Goal: Information Seeking & Learning: Learn about a topic

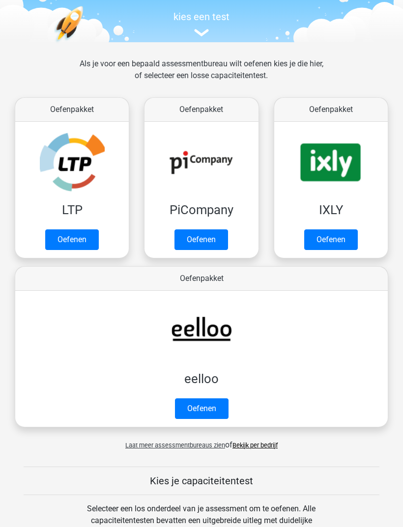
scroll to position [94, 0]
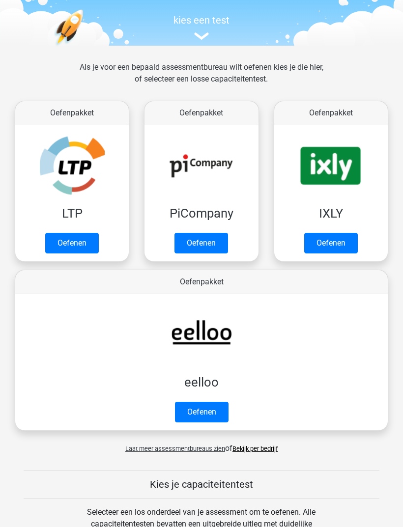
click at [217, 409] on link "Oefenen" at bounding box center [202, 412] width 54 height 21
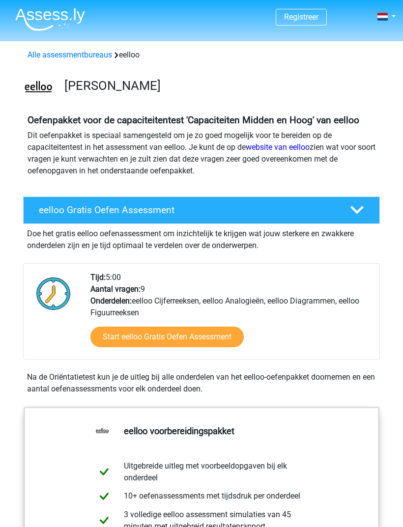
click at [228, 347] on link "Start eelloo Gratis Oefen Assessment" at bounding box center [166, 337] width 153 height 21
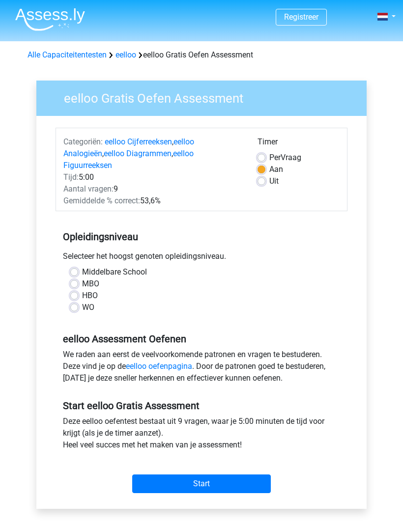
click at [82, 266] on label "Middelbare School" at bounding box center [114, 272] width 65 height 12
click at [78, 266] on input "Middelbare School" at bounding box center [74, 271] width 8 height 10
radio input "true"
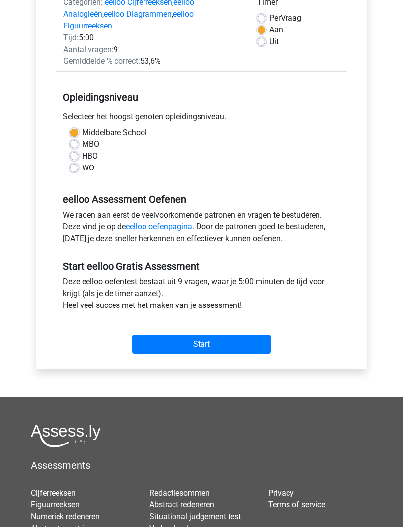
scroll to position [155, 0]
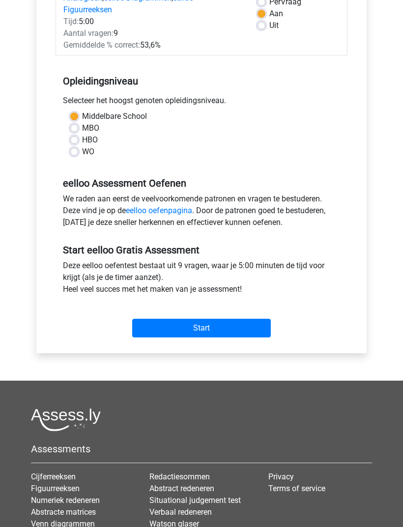
click at [267, 319] on input "Start" at bounding box center [201, 328] width 139 height 19
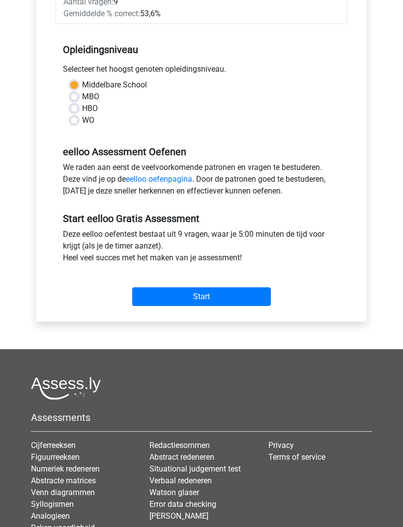
scroll to position [187, 0]
click at [245, 287] on input "Start" at bounding box center [201, 296] width 139 height 19
click at [219, 287] on input "Start" at bounding box center [201, 296] width 139 height 19
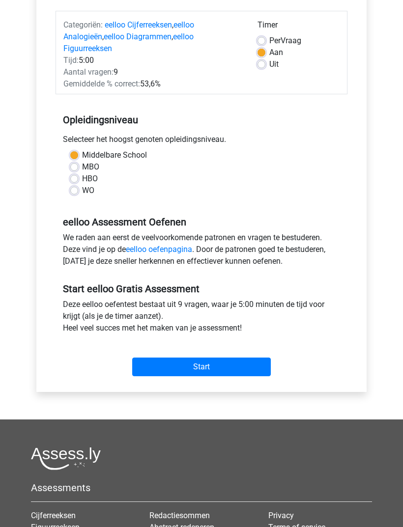
scroll to position [116, 0]
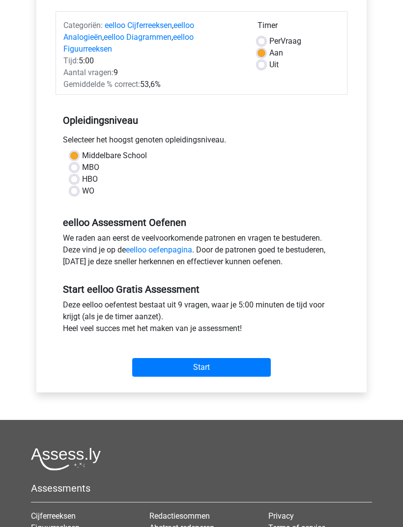
click at [197, 358] on input "Start" at bounding box center [201, 367] width 139 height 19
click at [235, 358] on input "Start" at bounding box center [201, 367] width 139 height 19
click at [242, 358] on input "Start" at bounding box center [201, 367] width 139 height 19
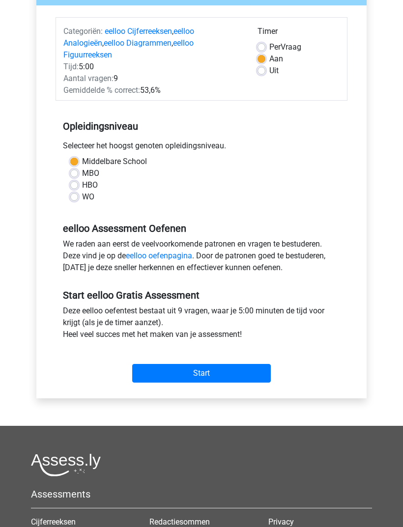
scroll to position [109, 0]
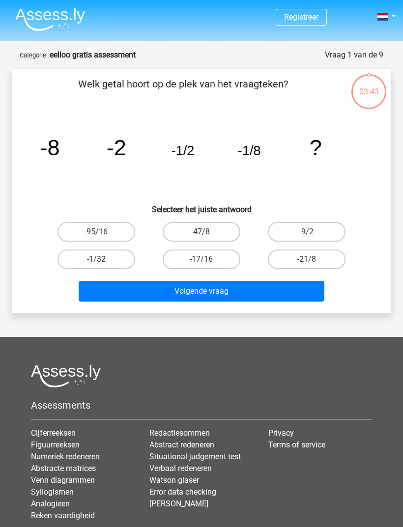
click at [113, 262] on label "-1/32" at bounding box center [96, 260] width 78 height 20
click at [103, 262] on input "-1/32" at bounding box center [99, 262] width 6 height 6
radio input "true"
click at [147, 295] on button "Volgende vraag" at bounding box center [202, 291] width 246 height 21
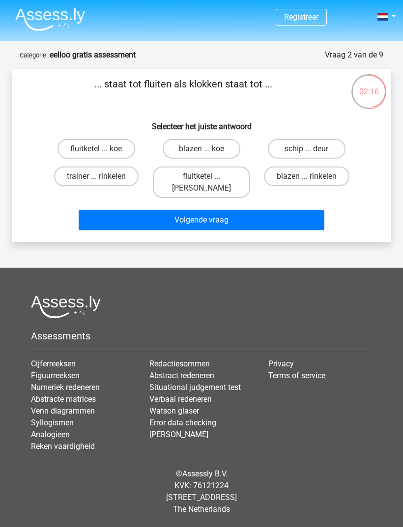
click at [222, 175] on label "fluitketel ... luiden" at bounding box center [201, 182] width 97 height 31
click at [208, 176] on input "fluitketel ... luiden" at bounding box center [204, 179] width 6 height 6
radio input "true"
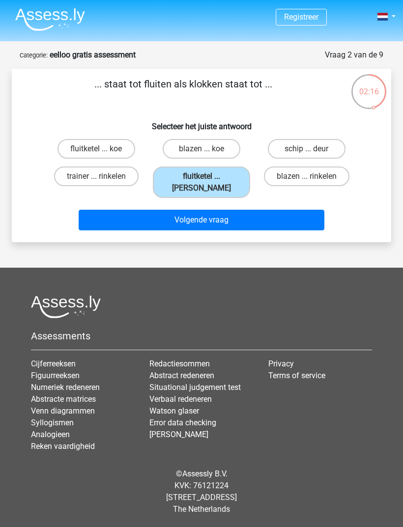
click at [245, 210] on button "Volgende vraag" at bounding box center [202, 220] width 246 height 21
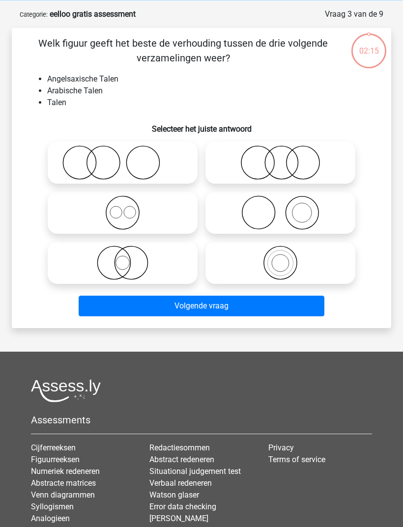
scroll to position [49, 0]
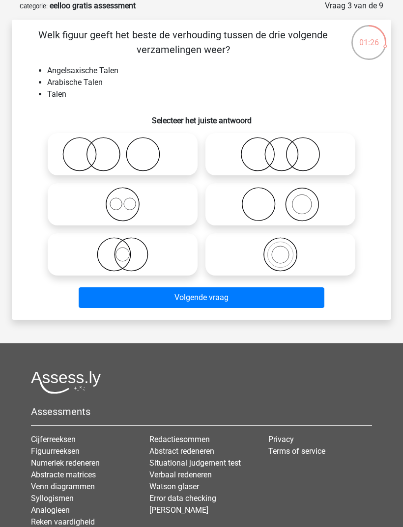
click at [289, 262] on icon at bounding box center [280, 254] width 142 height 34
click at [287, 250] on input "radio" at bounding box center [284, 246] width 6 height 6
radio input "true"
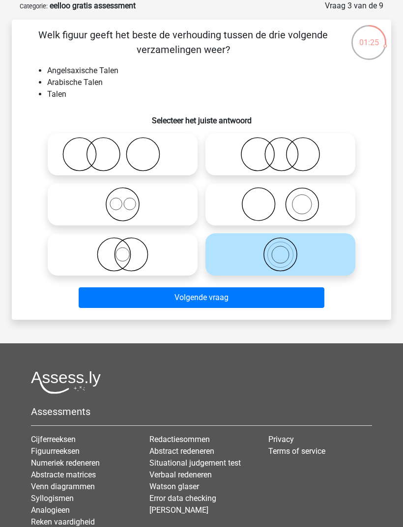
click at [249, 301] on button "Volgende vraag" at bounding box center [202, 297] width 246 height 21
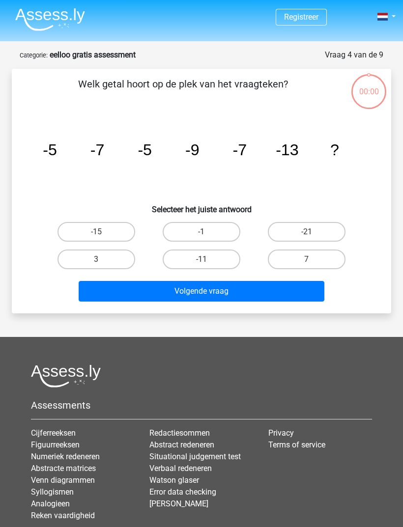
scroll to position [49, 0]
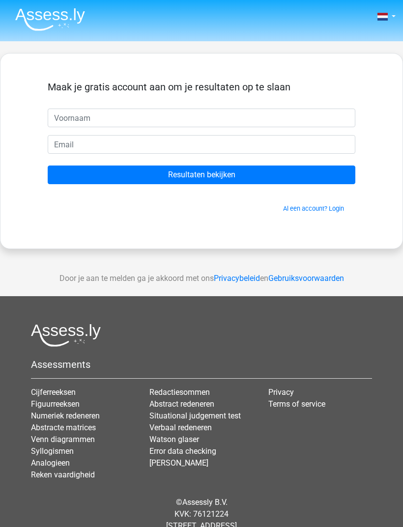
scroll to position [31, 0]
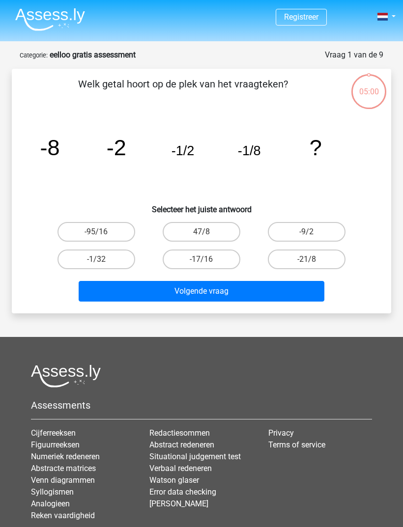
click at [390, 256] on div "Welk getal hoort op de plek van het vraagteken? image/svg+xml -8 -2 -1/2 -1/8 ?…" at bounding box center [201, 191] width 379 height 245
click at [102, 265] on input "-1/32" at bounding box center [99, 262] width 6 height 6
radio input "true"
click at [155, 298] on button "Volgende vraag" at bounding box center [202, 291] width 246 height 21
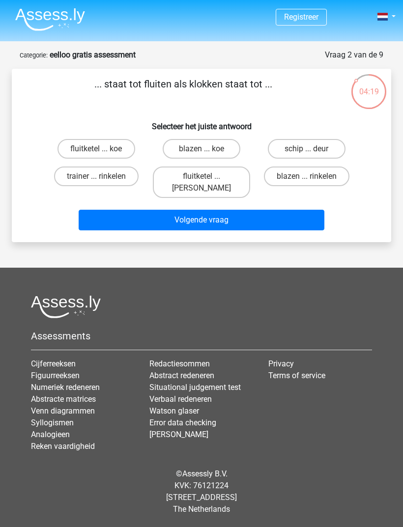
click at [217, 186] on label "fluitketel ... luiden" at bounding box center [201, 182] width 97 height 31
click at [208, 183] on input "fluitketel ... luiden" at bounding box center [204, 179] width 6 height 6
radio input "true"
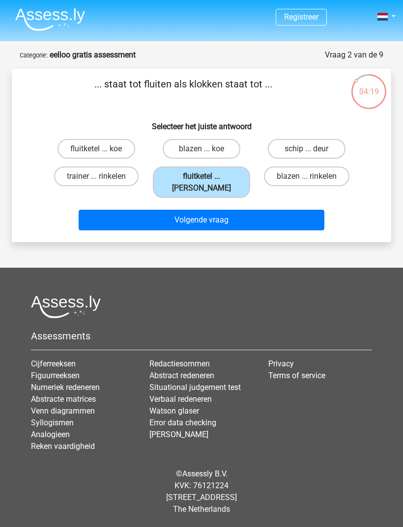
click at [204, 218] on button "Volgende vraag" at bounding box center [202, 220] width 246 height 21
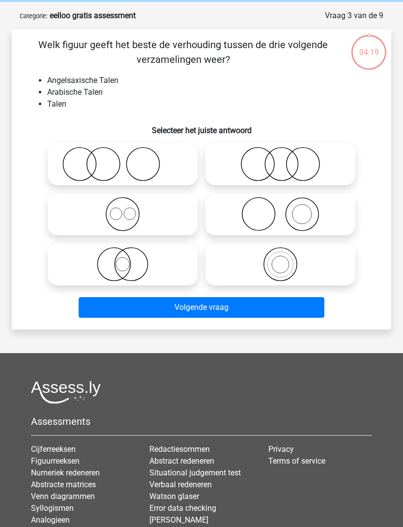
scroll to position [49, 0]
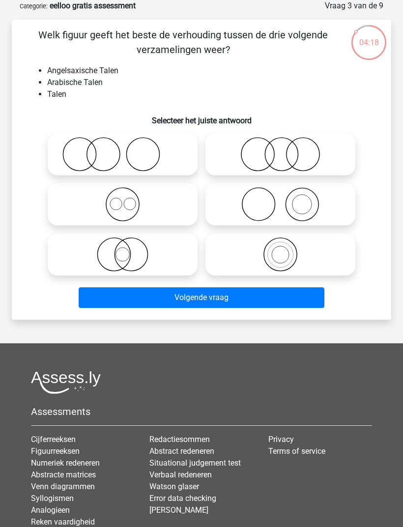
click at [286, 263] on icon at bounding box center [280, 254] width 142 height 34
click at [286, 250] on input "radio" at bounding box center [284, 246] width 6 height 6
radio input "true"
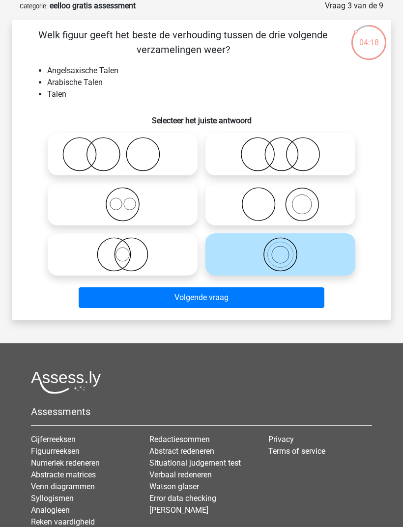
click at [244, 297] on button "Volgende vraag" at bounding box center [202, 297] width 246 height 21
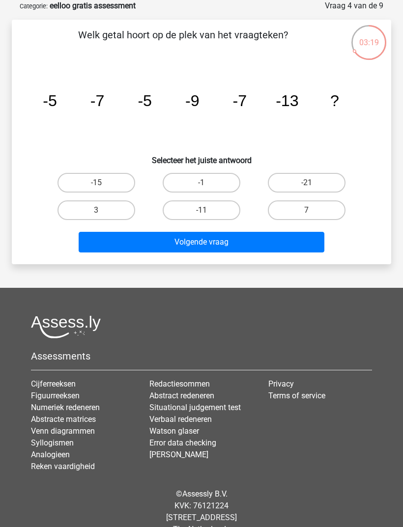
click at [207, 217] on input "-11" at bounding box center [204, 213] width 6 height 6
radio input "true"
click at [228, 247] on button "Volgende vraag" at bounding box center [202, 242] width 246 height 21
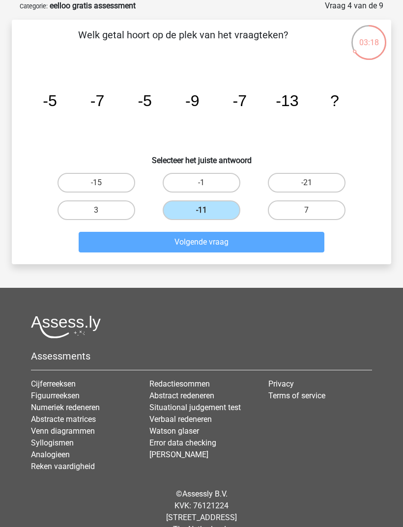
scroll to position [31, 0]
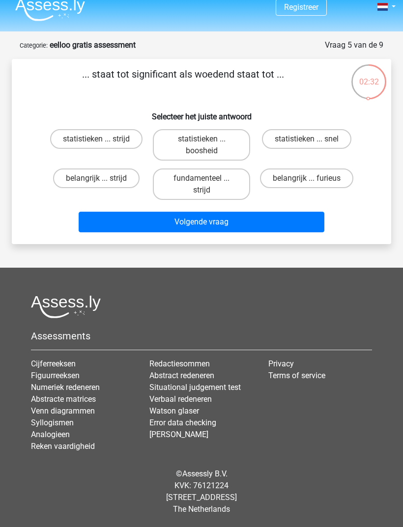
click at [97, 129] on label "statistieken ... strijd" at bounding box center [96, 139] width 92 height 20
click at [97, 139] on input "statistieken ... strijd" at bounding box center [99, 142] width 6 height 6
radio input "true"
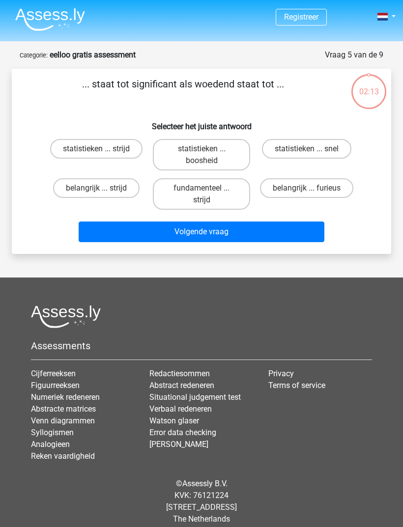
click at [241, 274] on div "Registreer" at bounding box center [201, 268] width 403 height 537
click at [246, 276] on div "Registreer" at bounding box center [201, 268] width 403 height 537
click at [253, 280] on div "Registreer" at bounding box center [201, 268] width 403 height 537
click at [60, 40] on header "Registreer" at bounding box center [201, 20] width 403 height 41
click at [98, 141] on label "statistieken ... strijd" at bounding box center [96, 149] width 92 height 20
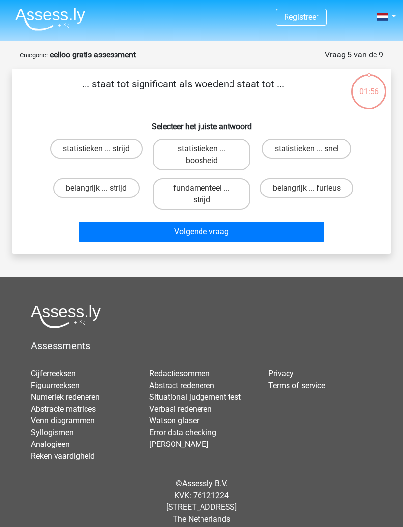
click at [98, 149] on input "statistieken ... strijd" at bounding box center [99, 152] width 6 height 6
radio input "true"
click at [271, 237] on button "Volgende vraag" at bounding box center [202, 232] width 246 height 21
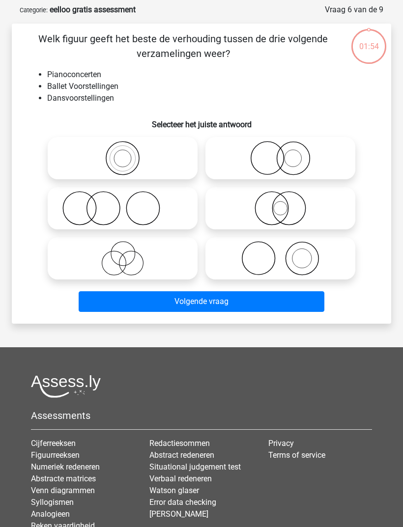
scroll to position [49, 0]
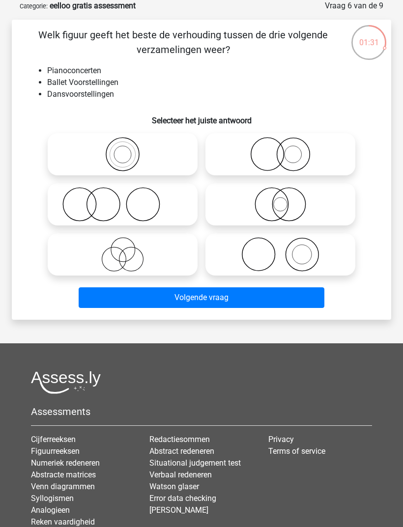
click at [286, 208] on circle at bounding box center [281, 205] width 14 height 14
click at [286, 199] on input "radio" at bounding box center [284, 196] width 6 height 6
radio input "true"
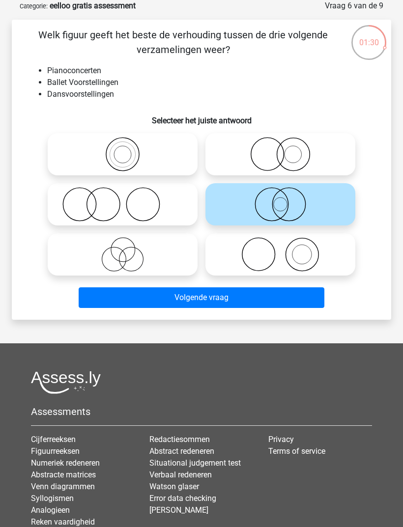
click at [240, 298] on button "Volgende vraag" at bounding box center [202, 297] width 246 height 21
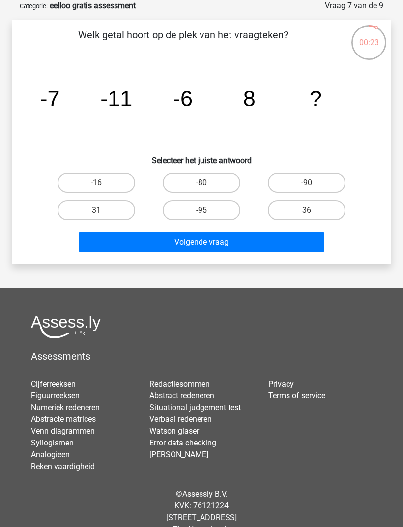
click at [213, 184] on label "-80" at bounding box center [202, 183] width 78 height 20
click at [208, 184] on input "-80" at bounding box center [204, 186] width 6 height 6
radio input "true"
click at [240, 237] on button "Volgende vraag" at bounding box center [202, 242] width 246 height 21
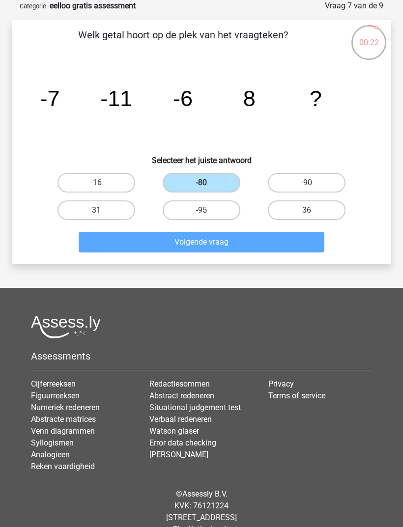
scroll to position [31, 0]
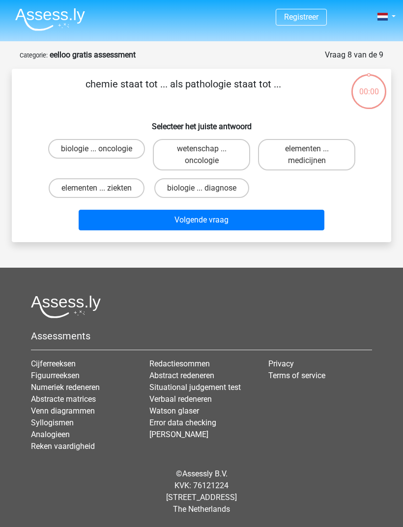
scroll to position [31, 0]
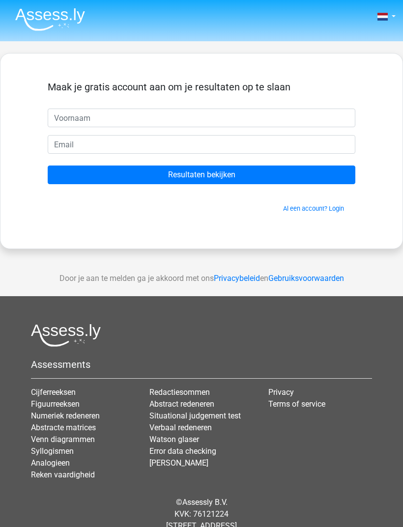
scroll to position [31, 0]
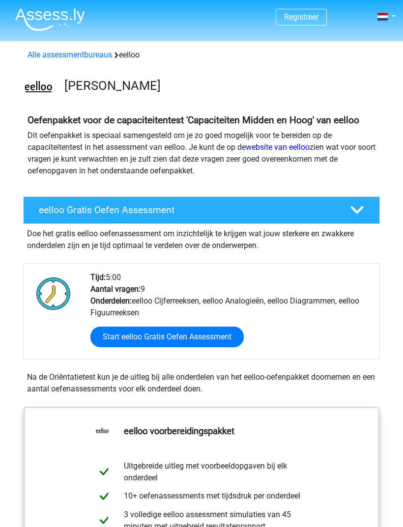
click at [209, 347] on link "Start eelloo Gratis Oefen Assessment" at bounding box center [166, 337] width 153 height 21
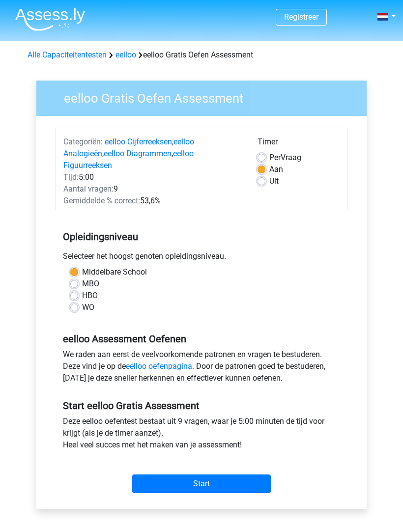
click at [231, 475] on input "Start" at bounding box center [201, 484] width 139 height 19
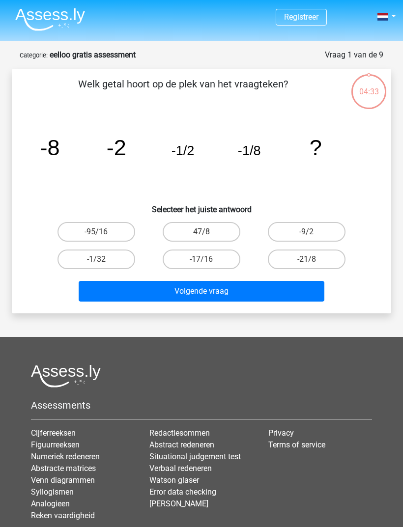
click at [77, 252] on label "-1/32" at bounding box center [96, 260] width 78 height 20
click at [96, 259] on input "-1/32" at bounding box center [99, 262] width 6 height 6
radio input "true"
click at [305, 286] on button "Volgende vraag" at bounding box center [202, 291] width 246 height 21
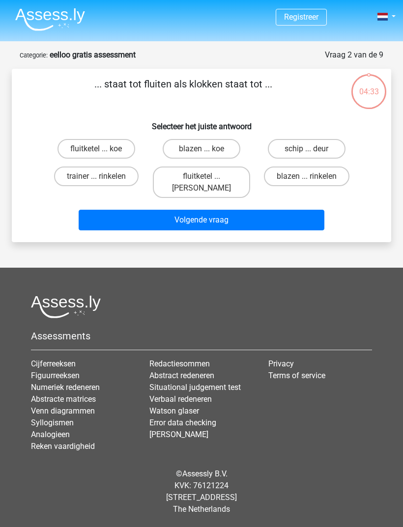
scroll to position [31, 0]
click at [318, 167] on label "blazen ... rinkelen" at bounding box center [306, 177] width 85 height 20
click at [313, 176] on input "blazen ... rinkelen" at bounding box center [310, 179] width 6 height 6
radio input "true"
click at [292, 210] on button "Volgende vraag" at bounding box center [202, 220] width 246 height 21
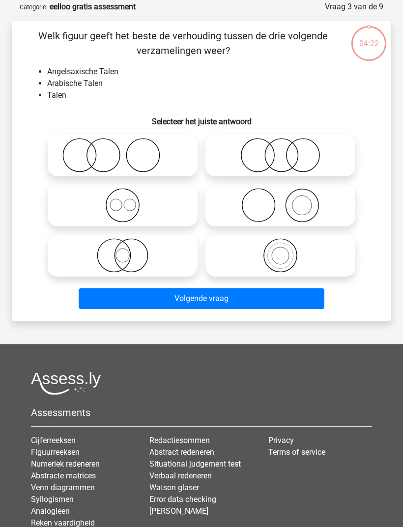
scroll to position [49, 0]
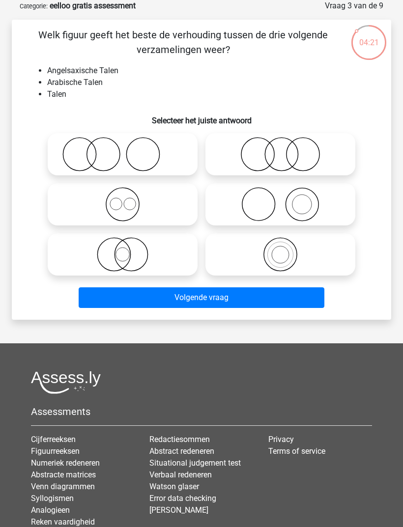
click at [296, 251] on circle at bounding box center [280, 254] width 33 height 33
click at [287, 250] on input "radio" at bounding box center [284, 246] width 6 height 6
radio input "true"
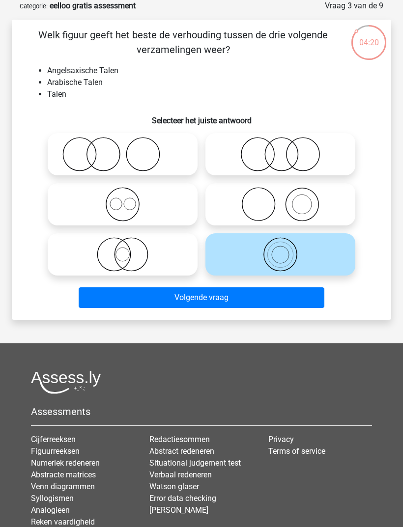
click at [301, 301] on button "Volgende vraag" at bounding box center [202, 297] width 246 height 21
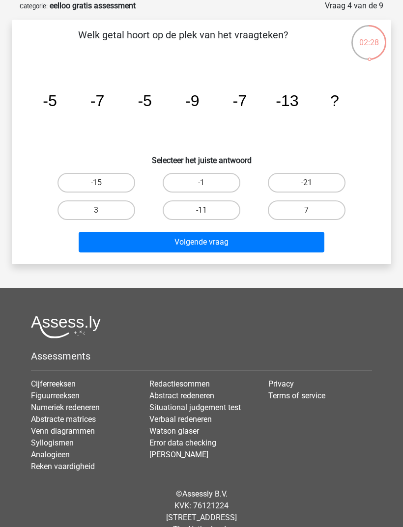
click at [215, 251] on button "Volgende vraag" at bounding box center [202, 242] width 246 height 21
click at [219, 210] on label "-11" at bounding box center [202, 210] width 78 height 20
click at [208, 210] on input "-11" at bounding box center [204, 213] width 6 height 6
radio input "true"
click at [214, 245] on button "Volgende vraag" at bounding box center [202, 242] width 246 height 21
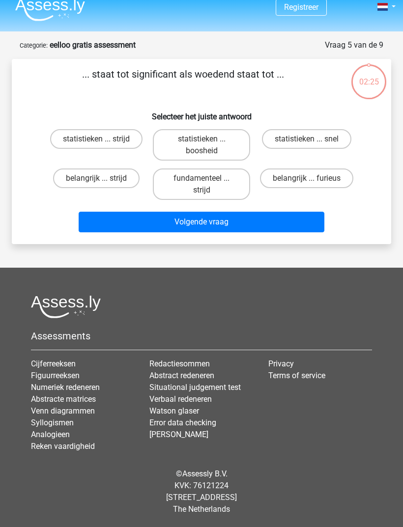
scroll to position [31, 0]
click at [78, 125] on div "statistieken ... strijd" at bounding box center [96, 144] width 105 height 39
click at [84, 129] on label "statistieken ... strijd" at bounding box center [96, 139] width 92 height 20
click at [96, 139] on input "statistieken ... strijd" at bounding box center [99, 142] width 6 height 6
radio input "true"
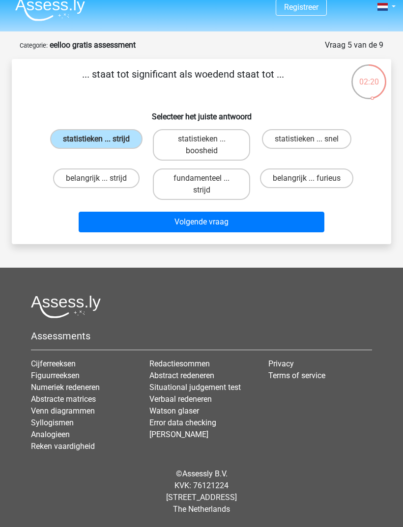
click at [294, 212] on button "Volgende vraag" at bounding box center [202, 222] width 246 height 21
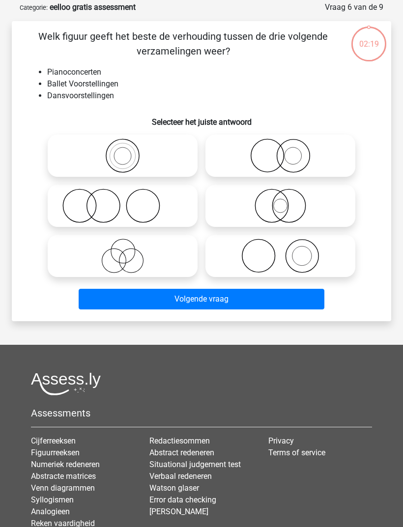
scroll to position [49, 0]
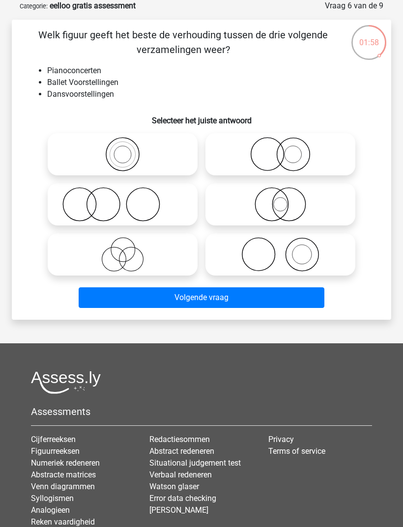
click at [71, 202] on icon at bounding box center [123, 204] width 142 height 34
click at [123, 199] on input "radio" at bounding box center [126, 196] width 6 height 6
radio input "true"
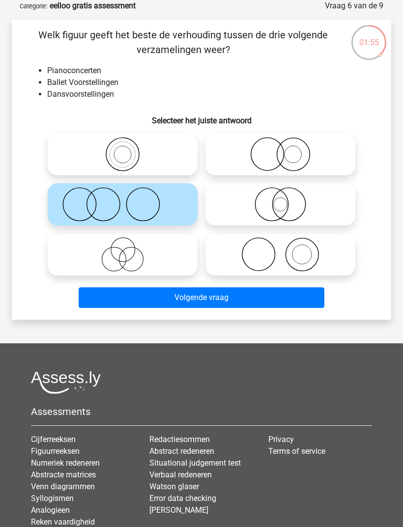
click at [316, 253] on icon at bounding box center [280, 254] width 142 height 34
click at [287, 250] on input "radio" at bounding box center [284, 246] width 6 height 6
radio input "true"
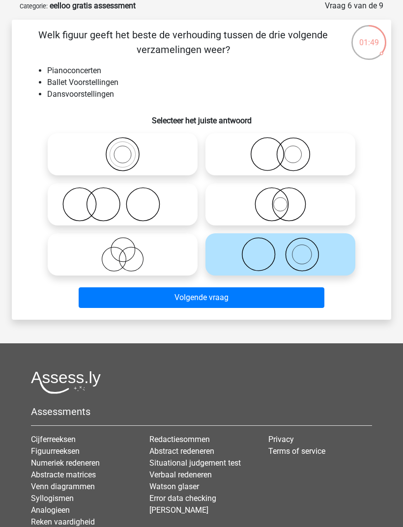
click at [294, 299] on button "Volgende vraag" at bounding box center [202, 297] width 246 height 21
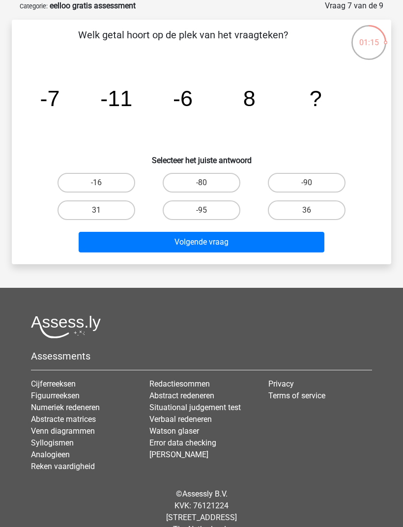
click at [73, 185] on label "-16" at bounding box center [96, 183] width 78 height 20
click at [96, 185] on input "-16" at bounding box center [99, 186] width 6 height 6
radio input "true"
click at [296, 240] on button "Volgende vraag" at bounding box center [202, 242] width 246 height 21
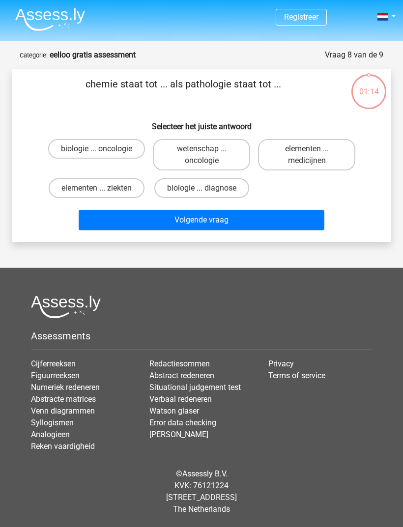
scroll to position [31, 0]
click at [225, 139] on label "wetenschap ... oncologie" at bounding box center [201, 154] width 97 height 31
click at [208, 149] on input "wetenschap ... oncologie" at bounding box center [204, 152] width 6 height 6
radio input "true"
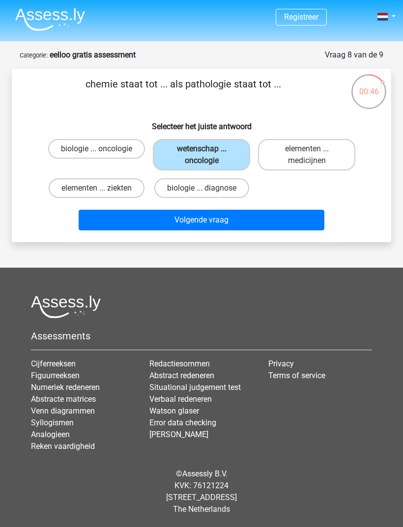
click at [231, 210] on button "Volgende vraag" at bounding box center [202, 220] width 246 height 21
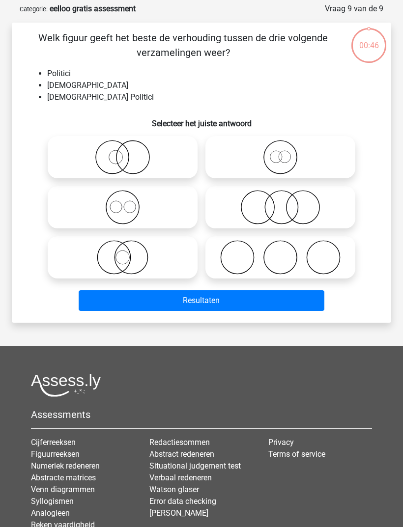
scroll to position [49, 0]
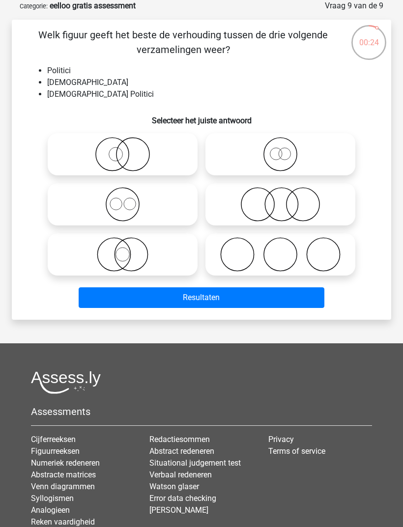
click at [279, 153] on circle at bounding box center [285, 154] width 12 height 12
click at [281, 149] on input "radio" at bounding box center [284, 146] width 6 height 6
radio input "true"
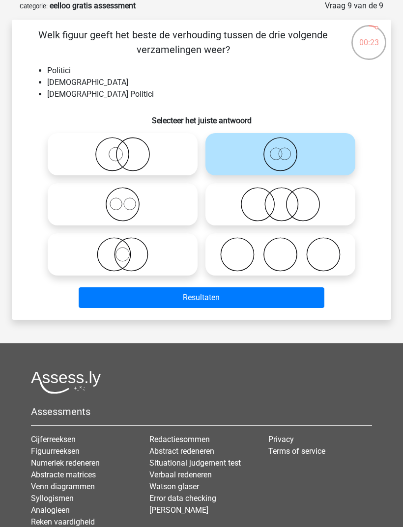
click at [264, 295] on button "Resultaten" at bounding box center [202, 297] width 246 height 21
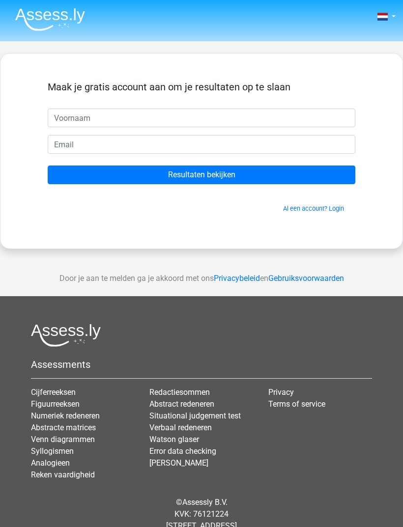
click at [302, 119] on input "text" at bounding box center [202, 118] width 308 height 19
type input "[PERSON_NAME]"
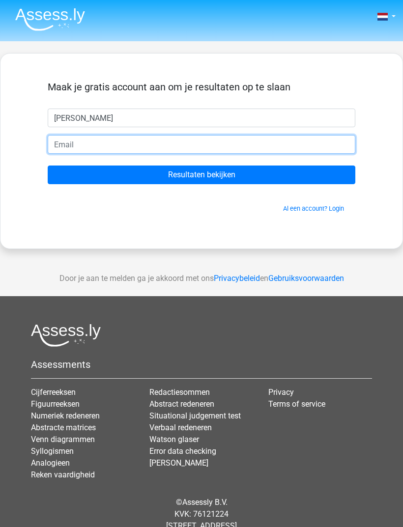
click at [320, 139] on input "email" at bounding box center [202, 144] width 308 height 19
type input "[EMAIL_ADDRESS][DOMAIN_NAME]"
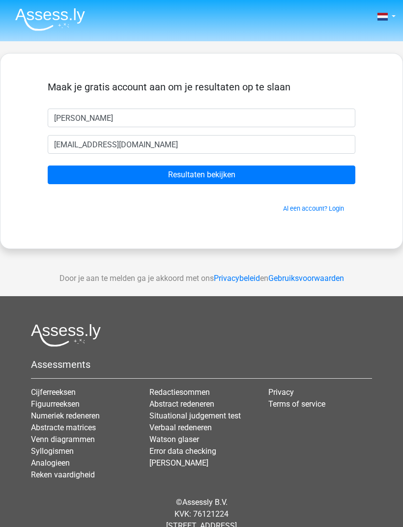
click at [314, 173] on input "Resultaten bekijken" at bounding box center [202, 175] width 308 height 19
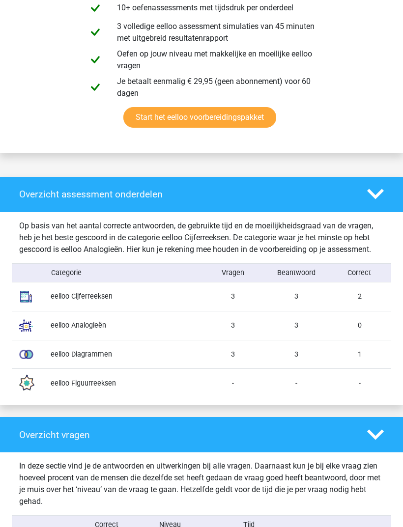
scroll to position [583, 0]
click at [389, 302] on div "2" at bounding box center [359, 296] width 63 height 10
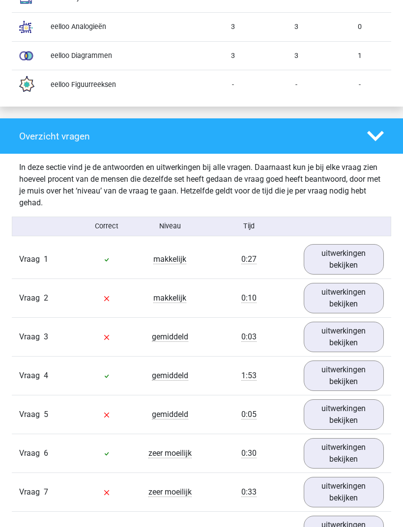
scroll to position [881, 0]
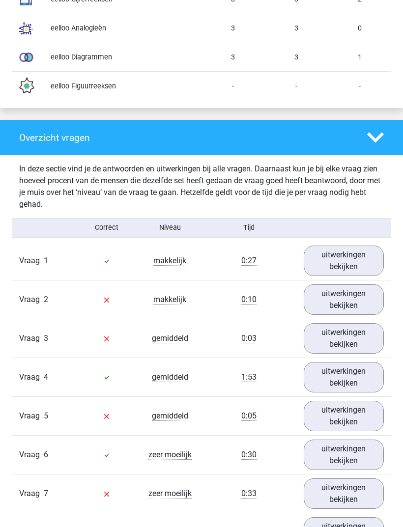
click at [362, 276] on link "uitwerkingen bekijken" at bounding box center [344, 261] width 80 height 30
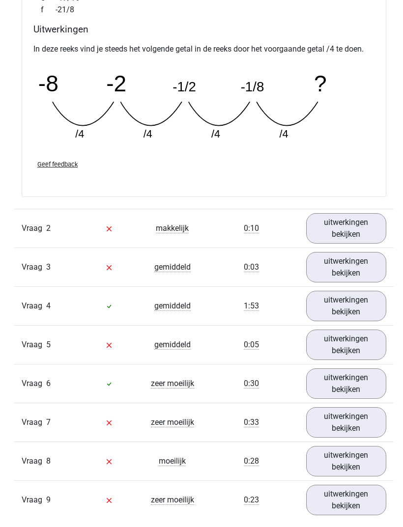
scroll to position [1343, 0]
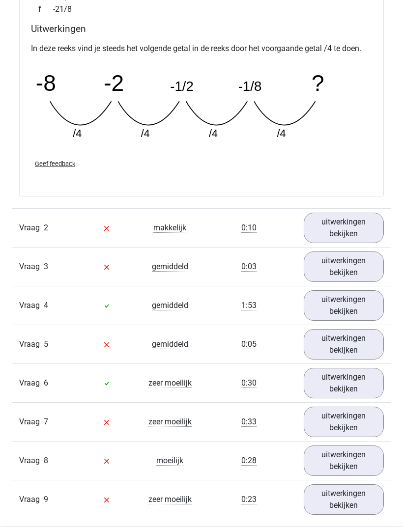
click at [365, 243] on link "uitwerkingen bekijken" at bounding box center [344, 228] width 80 height 30
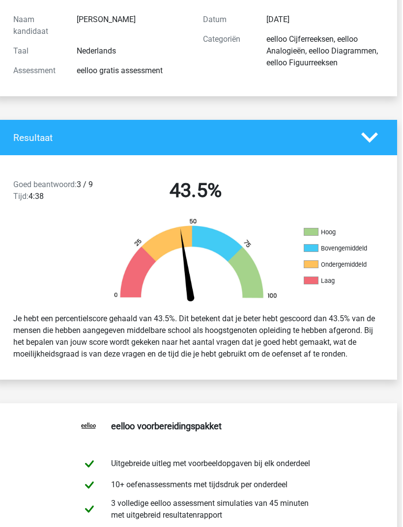
scroll to position [106, 5]
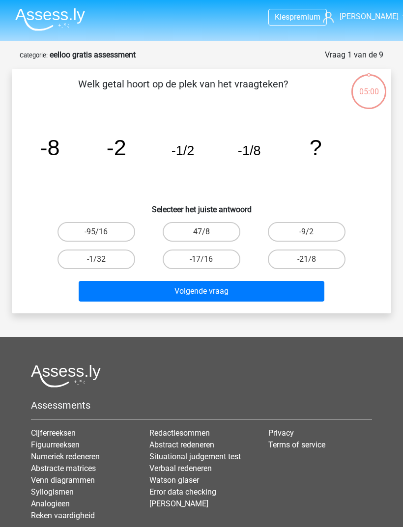
scroll to position [49, 0]
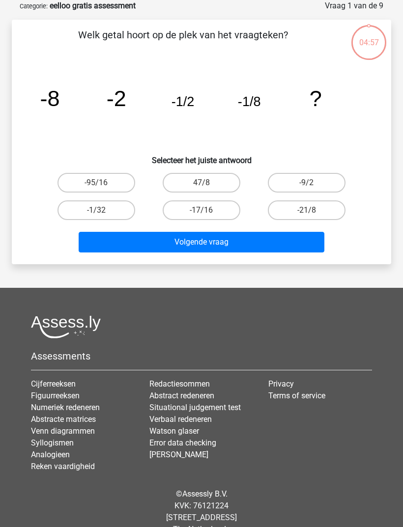
click at [101, 212] on input "-1/32" at bounding box center [99, 213] width 6 height 6
radio input "true"
click at [174, 232] on button "Volgende vraag" at bounding box center [202, 242] width 246 height 21
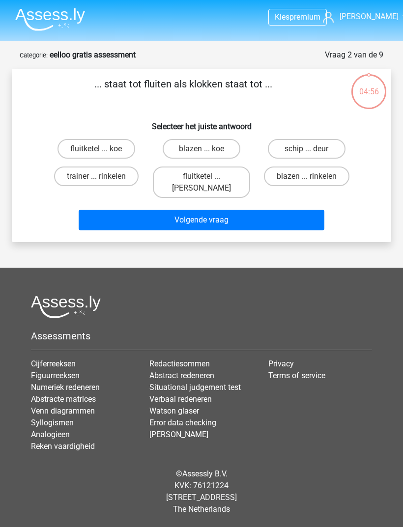
scroll to position [31, 0]
click at [220, 167] on label "fluitketel ... luiden" at bounding box center [201, 182] width 97 height 31
click at [208, 176] on input "fluitketel ... luiden" at bounding box center [204, 179] width 6 height 6
radio input "true"
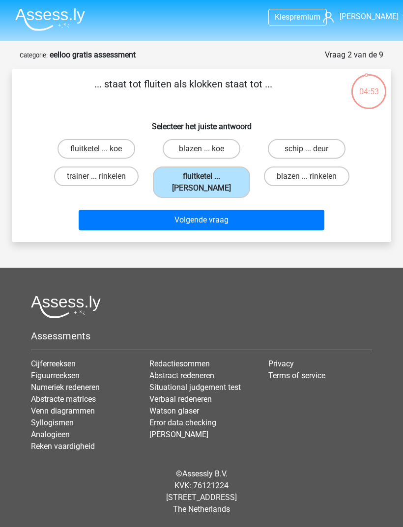
click at [238, 210] on button "Volgende vraag" at bounding box center [202, 220] width 246 height 21
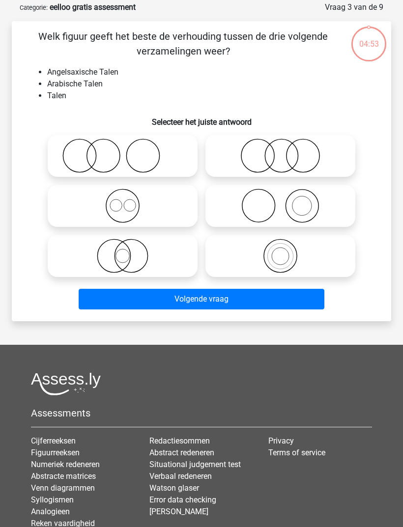
scroll to position [49, 0]
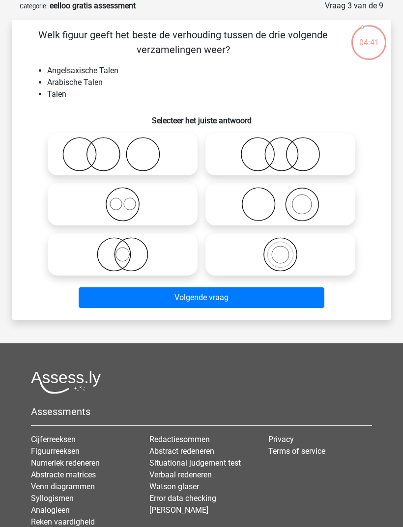
click at [286, 148] on input "radio" at bounding box center [284, 146] width 6 height 6
radio input "true"
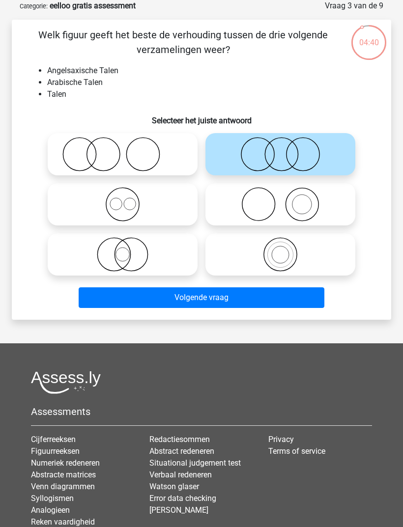
click at [217, 303] on button "Volgende vraag" at bounding box center [202, 297] width 246 height 21
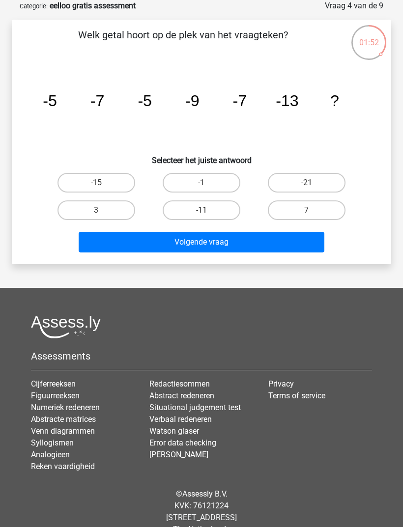
click at [327, 212] on label "7" at bounding box center [307, 210] width 78 height 20
click at [313, 212] on input "7" at bounding box center [310, 213] width 6 height 6
radio input "true"
click at [285, 245] on button "Volgende vraag" at bounding box center [202, 242] width 246 height 21
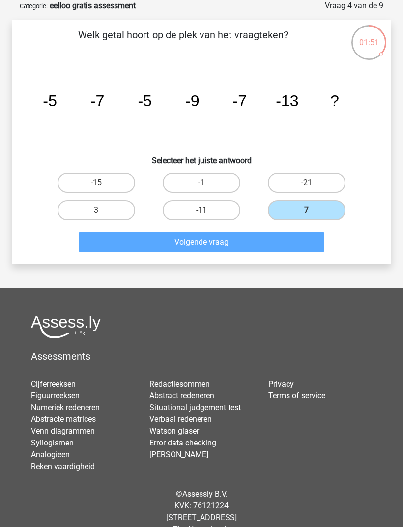
scroll to position [31, 0]
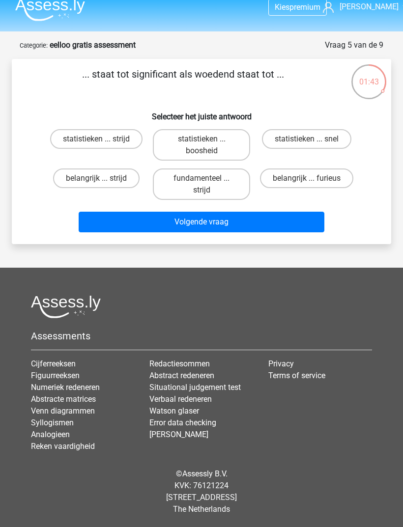
click at [107, 129] on label "statistieken ... strijd" at bounding box center [96, 139] width 92 height 20
click at [103, 139] on input "statistieken ... strijd" at bounding box center [99, 142] width 6 height 6
radio input "true"
click at [153, 212] on button "Volgende vraag" at bounding box center [202, 222] width 246 height 21
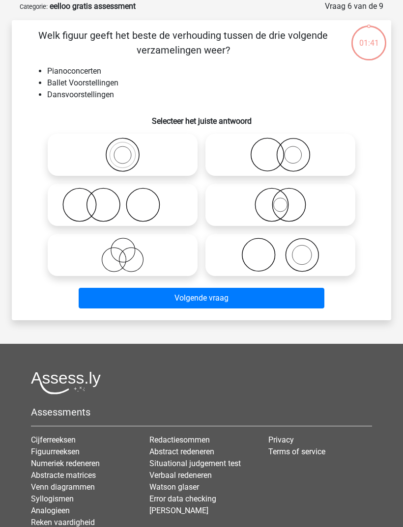
scroll to position [49, 0]
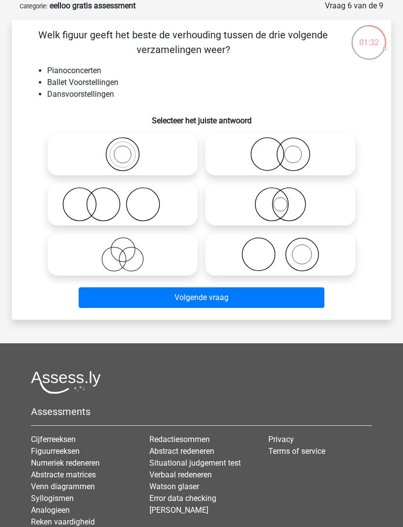
click at [301, 163] on icon at bounding box center [280, 154] width 142 height 34
click at [287, 149] on input "radio" at bounding box center [284, 146] width 6 height 6
radio input "true"
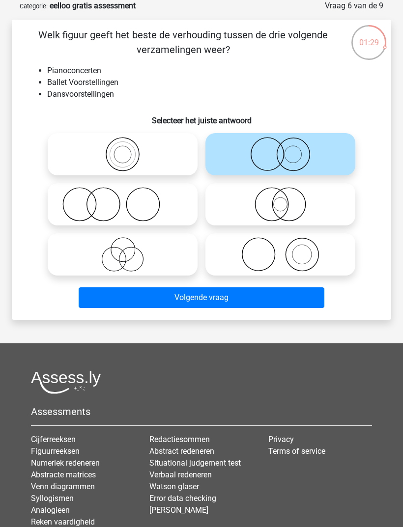
click at [298, 253] on icon at bounding box center [280, 254] width 142 height 34
click at [287, 250] on input "radio" at bounding box center [284, 246] width 6 height 6
radio input "true"
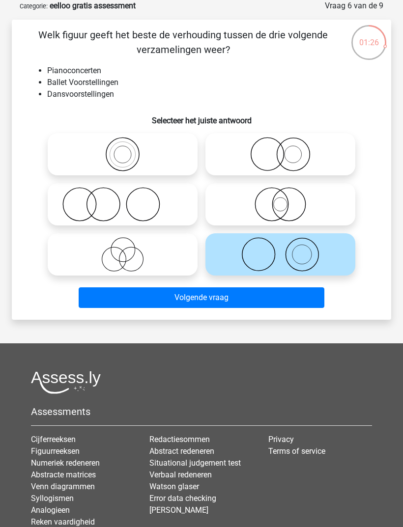
click at [275, 294] on button "Volgende vraag" at bounding box center [202, 297] width 246 height 21
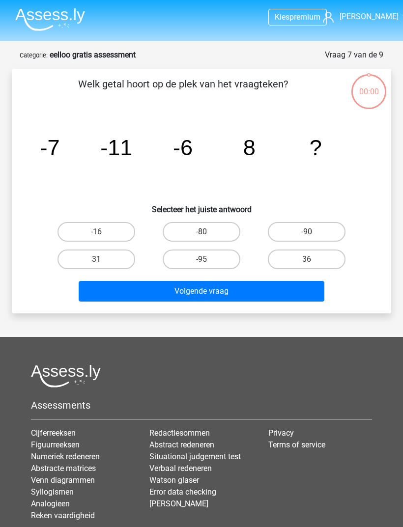
scroll to position [49, 0]
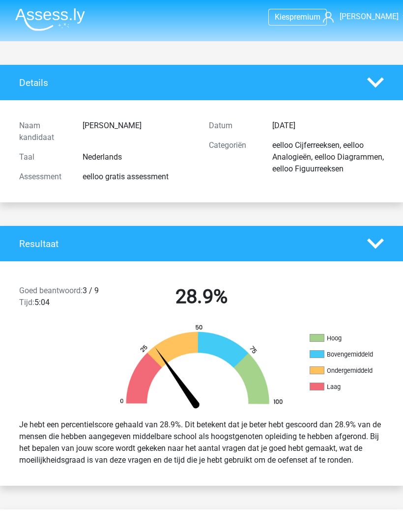
scroll to position [49, 0]
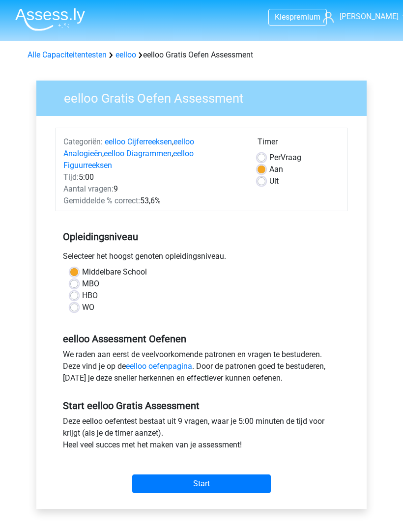
click at [215, 475] on input "Start" at bounding box center [201, 484] width 139 height 19
click at [232, 475] on input "Start" at bounding box center [201, 484] width 139 height 19
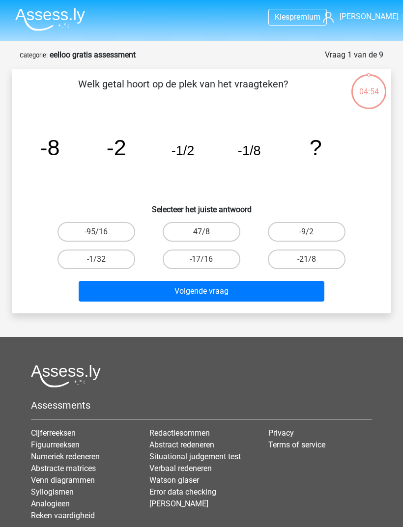
click at [114, 261] on label "-1/32" at bounding box center [96, 260] width 78 height 20
click at [103, 261] on input "-1/32" at bounding box center [99, 262] width 6 height 6
radio input "true"
click at [191, 297] on button "Volgende vraag" at bounding box center [202, 291] width 246 height 21
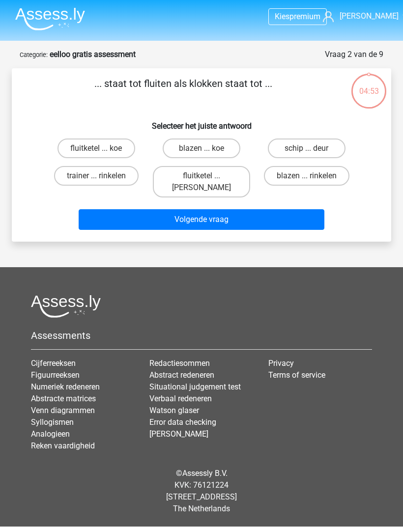
scroll to position [31, 0]
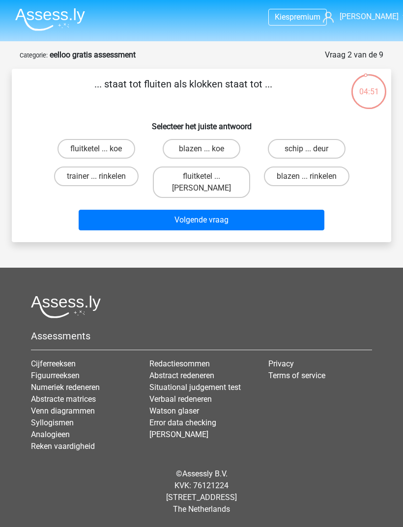
click at [221, 167] on label "fluitketel ... luiden" at bounding box center [201, 182] width 97 height 31
click at [208, 176] on input "fluitketel ... luiden" at bounding box center [204, 179] width 6 height 6
radio input "true"
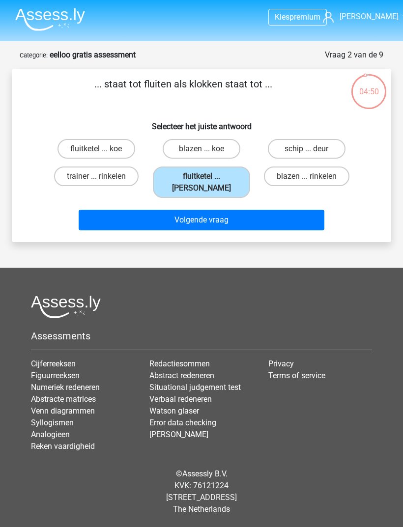
click at [226, 210] on button "Volgende vraag" at bounding box center [202, 220] width 246 height 21
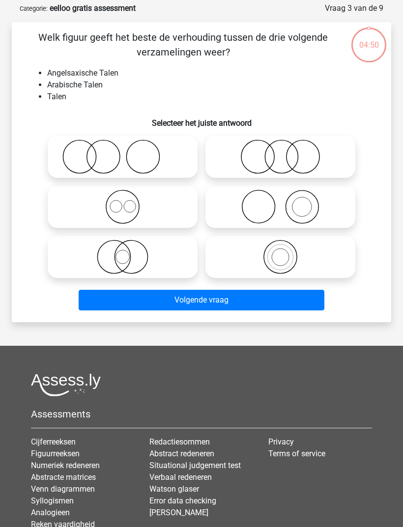
scroll to position [49, 0]
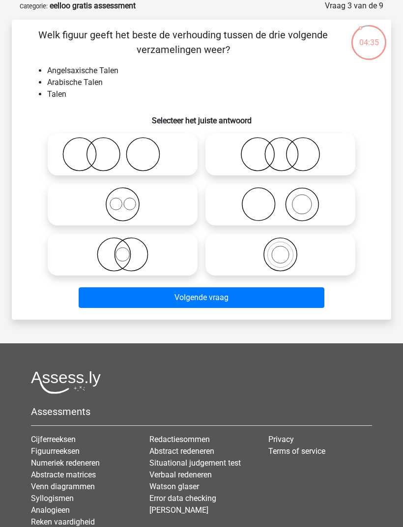
click at [273, 244] on icon at bounding box center [280, 254] width 142 height 34
click at [281, 244] on input "radio" at bounding box center [284, 246] width 6 height 6
radio input "true"
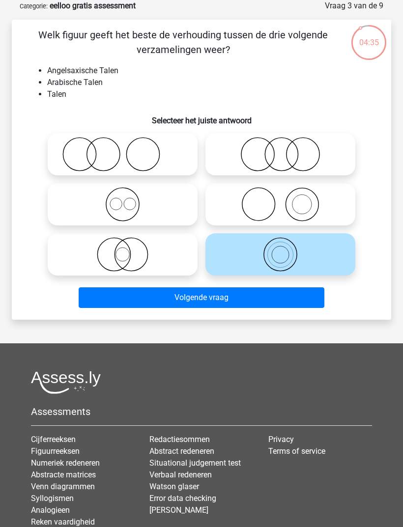
click at [258, 302] on button "Volgende vraag" at bounding box center [202, 297] width 246 height 21
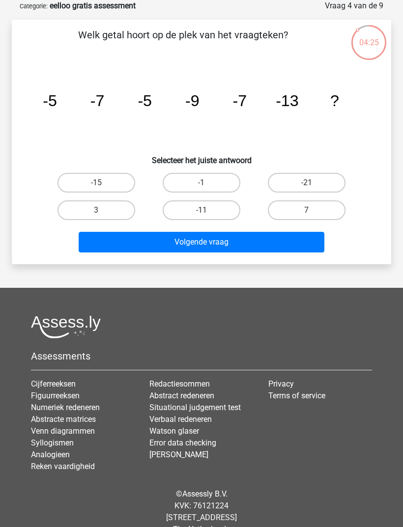
click at [310, 211] on input "7" at bounding box center [310, 213] width 6 height 6
radio input "true"
click at [295, 235] on button "Volgende vraag" at bounding box center [202, 242] width 246 height 21
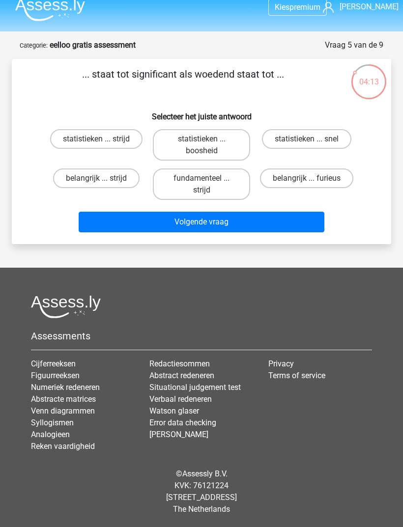
click at [223, 129] on label "statistieken ... boosheid" at bounding box center [201, 144] width 97 height 31
click at [208, 139] on input "statistieken ... boosheid" at bounding box center [204, 142] width 6 height 6
radio input "true"
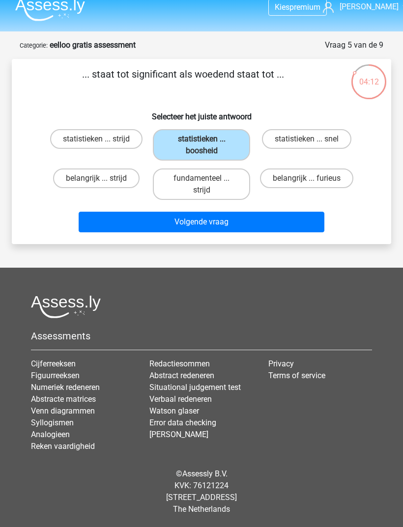
click at [304, 212] on button "Volgende vraag" at bounding box center [202, 222] width 246 height 21
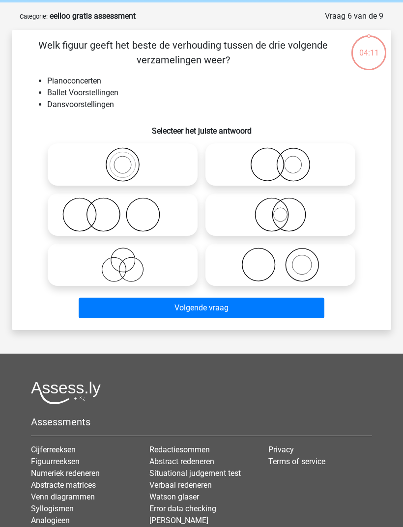
scroll to position [49, 0]
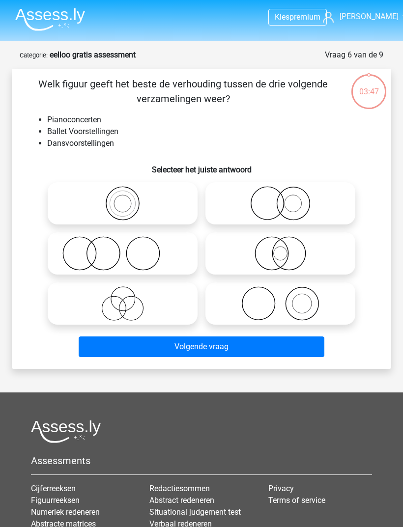
click at [317, 214] on icon at bounding box center [280, 203] width 142 height 34
click at [287, 199] on input "radio" at bounding box center [284, 195] width 6 height 6
radio input "true"
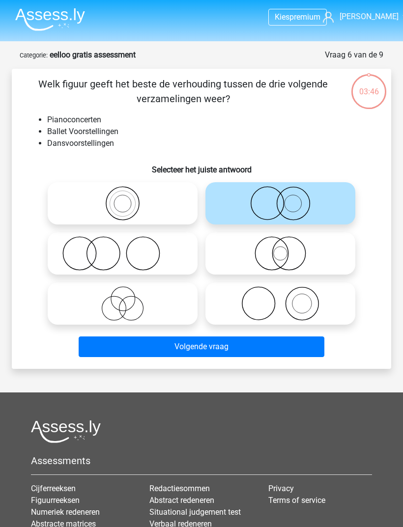
click at [294, 349] on button "Volgende vraag" at bounding box center [202, 347] width 246 height 21
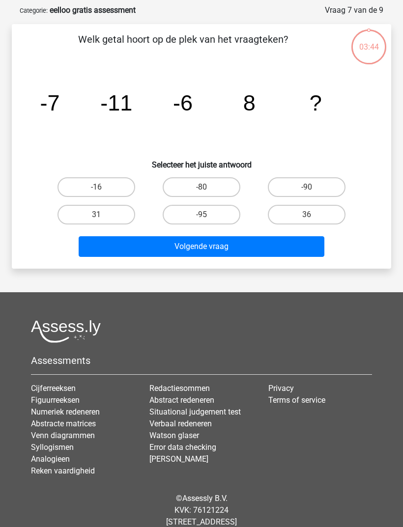
scroll to position [49, 0]
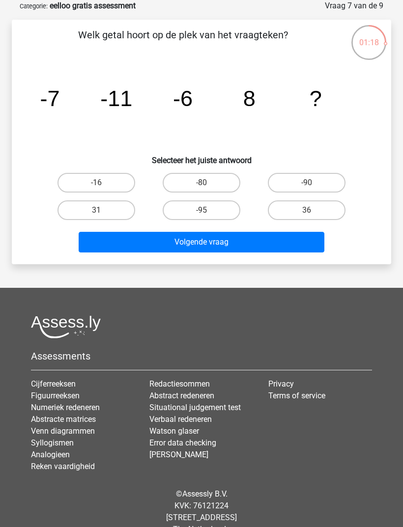
click at [77, 184] on label "-16" at bounding box center [96, 183] width 78 height 20
click at [96, 184] on input "-16" at bounding box center [99, 186] width 6 height 6
radio input "true"
click at [315, 237] on button "Volgende vraag" at bounding box center [202, 242] width 246 height 21
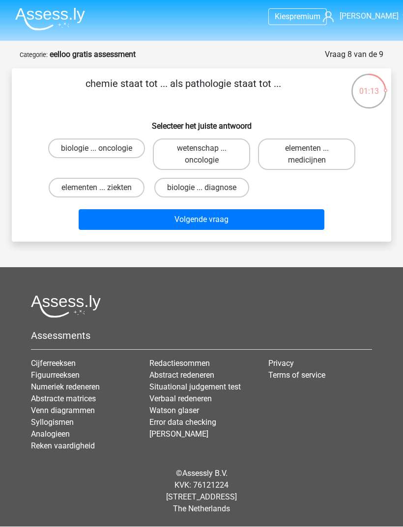
scroll to position [31, 0]
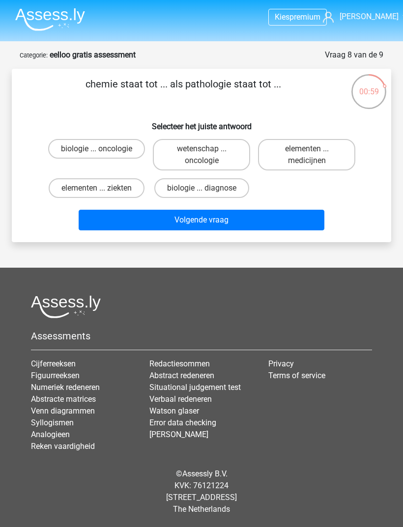
click at [69, 178] on label "elementen ... ziekten" at bounding box center [97, 188] width 96 height 20
click at [96, 188] on input "elementen ... ziekten" at bounding box center [99, 191] width 6 height 6
radio input "true"
click at [310, 210] on button "Volgende vraag" at bounding box center [202, 220] width 246 height 21
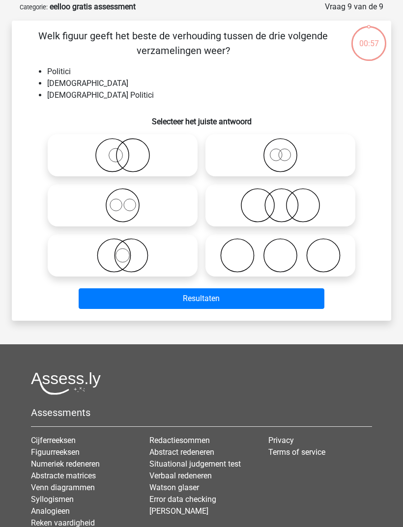
scroll to position [49, 0]
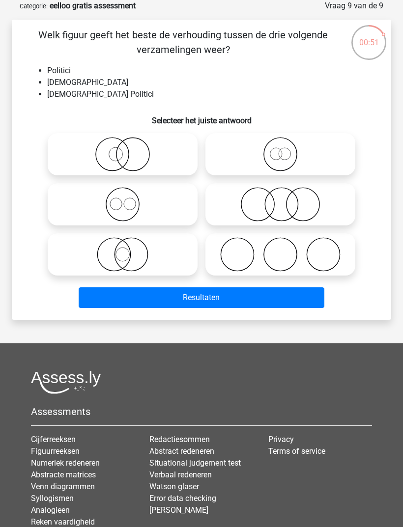
click at [328, 150] on icon at bounding box center [280, 154] width 142 height 34
click at [287, 149] on input "radio" at bounding box center [284, 146] width 6 height 6
radio input "true"
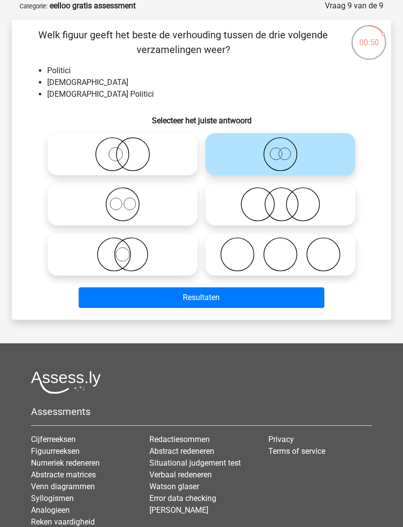
click at [285, 305] on button "Resultaten" at bounding box center [202, 297] width 246 height 21
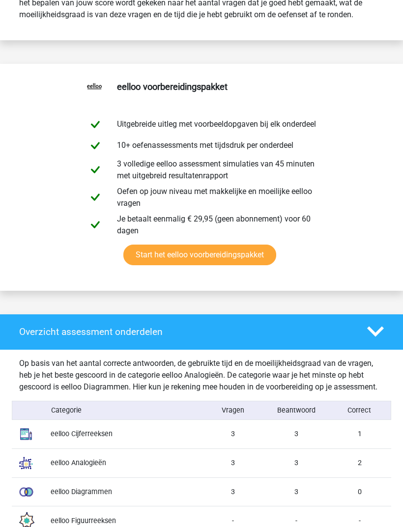
scroll to position [423, 0]
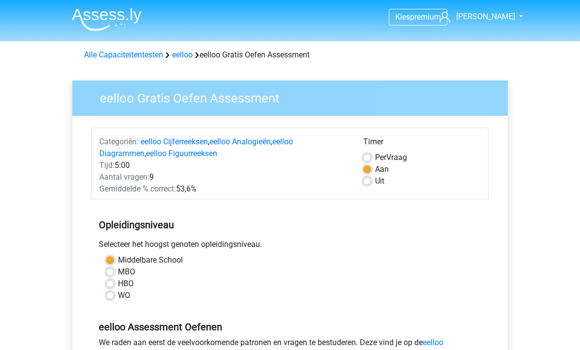
click at [379, 347] on div "We raden aan eerst de veelvoorkomende patronen en vragen te bestuderen. Deze vi…" at bounding box center [289, 356] width 397 height 39
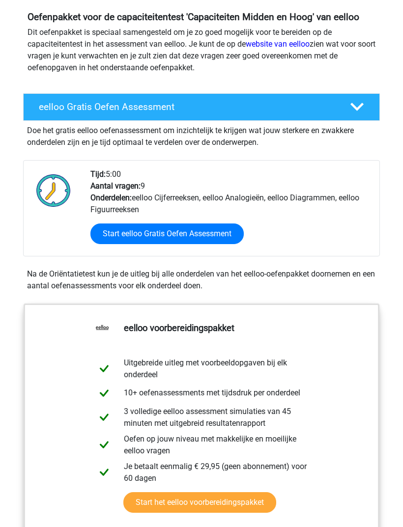
scroll to position [92, 0]
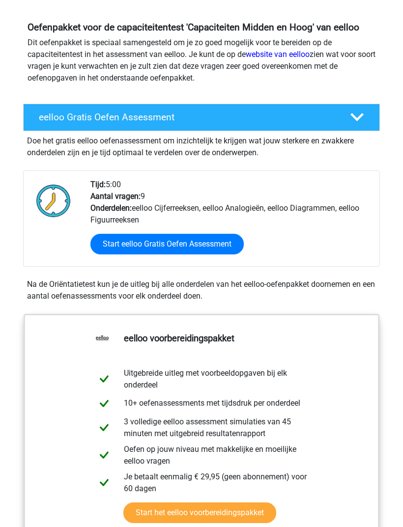
click at [135, 252] on link "Start eelloo Gratis Oefen Assessment" at bounding box center [166, 244] width 153 height 21
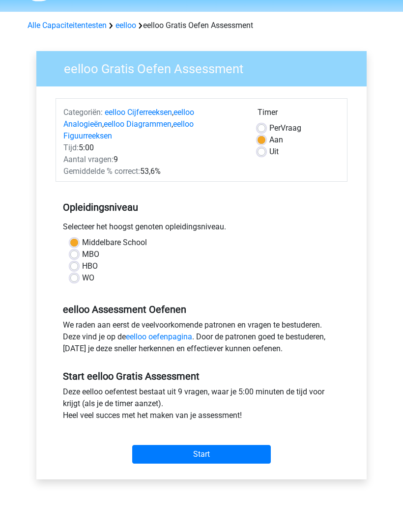
scroll to position [29, 0]
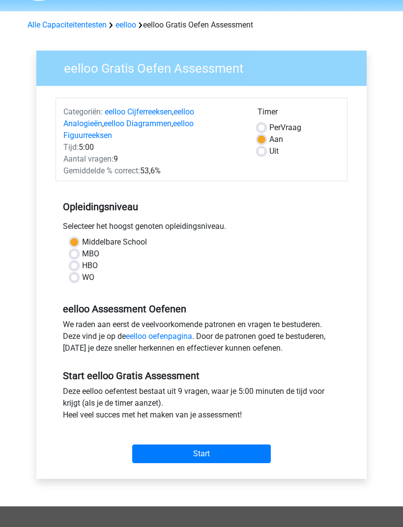
click at [160, 445] on input "Start" at bounding box center [201, 454] width 139 height 19
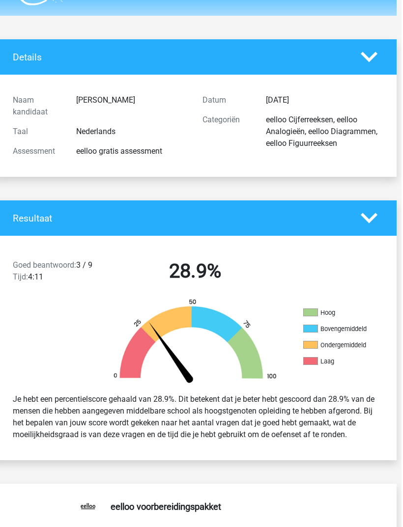
scroll to position [0, 5]
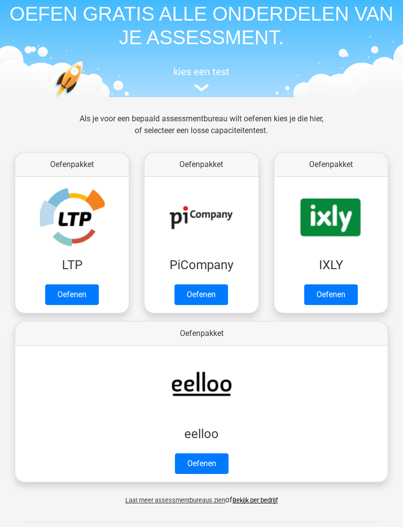
scroll to position [43, 0]
click at [208, 461] on link "Oefenen" at bounding box center [202, 464] width 54 height 21
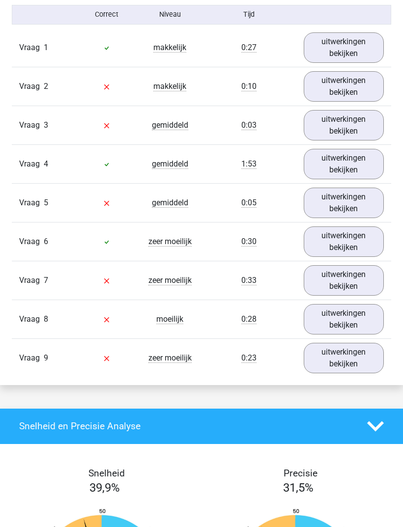
scroll to position [1092, 0]
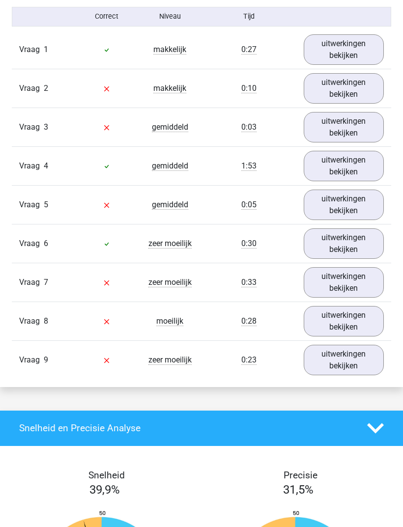
click at [347, 375] on link "uitwerkingen bekijken" at bounding box center [344, 360] width 80 height 30
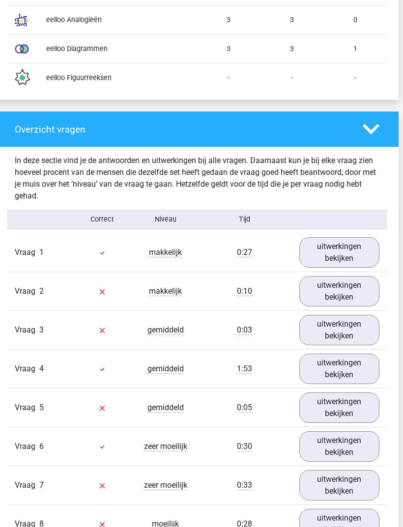
scroll to position [888, 4]
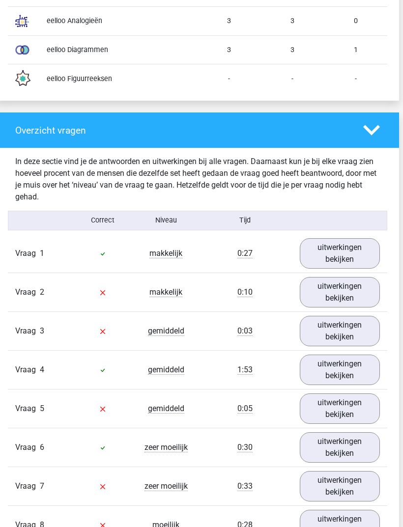
click at [354, 308] on link "uitwerkingen bekijken" at bounding box center [340, 292] width 80 height 30
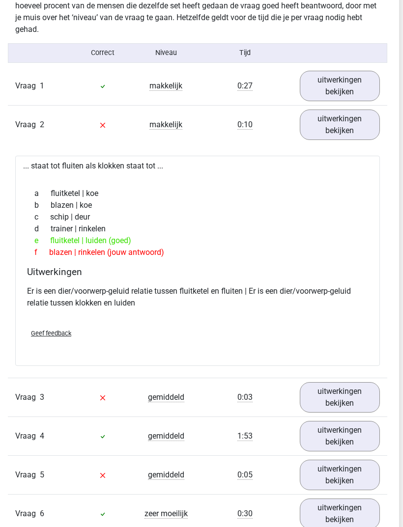
scroll to position [1054, 4]
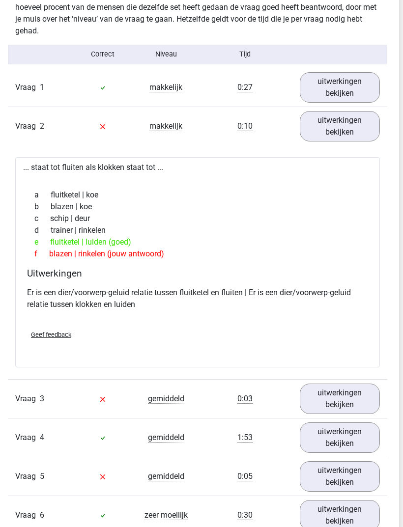
click at [358, 142] on link "uitwerkingen bekijken" at bounding box center [340, 126] width 80 height 30
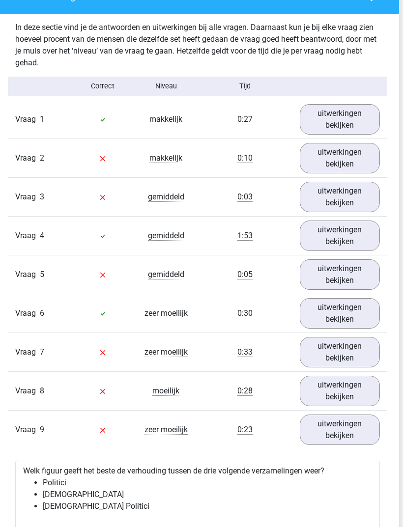
click at [346, 174] on link "uitwerkingen bekijken" at bounding box center [340, 158] width 80 height 30
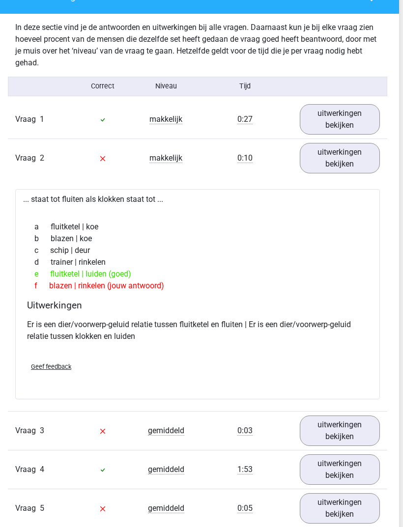
click at [348, 173] on link "uitwerkingen bekijken" at bounding box center [340, 158] width 80 height 30
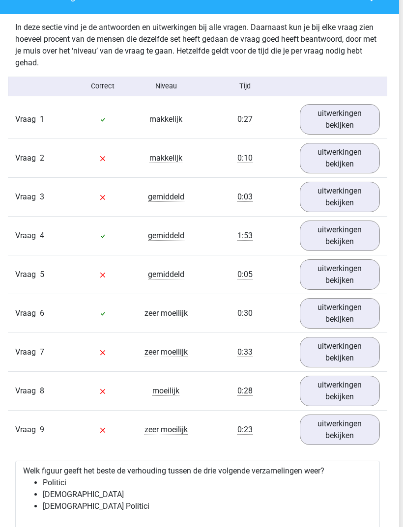
click at [352, 212] on link "uitwerkingen bekijken" at bounding box center [340, 197] width 80 height 30
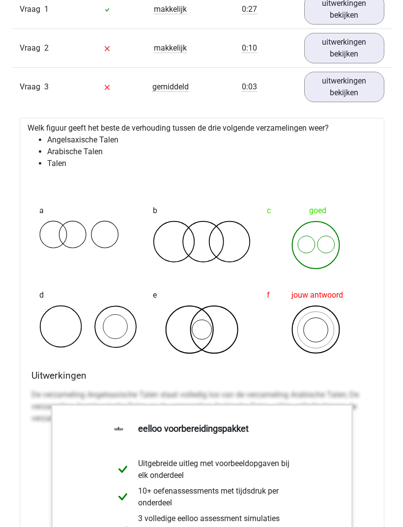
scroll to position [1123, 0]
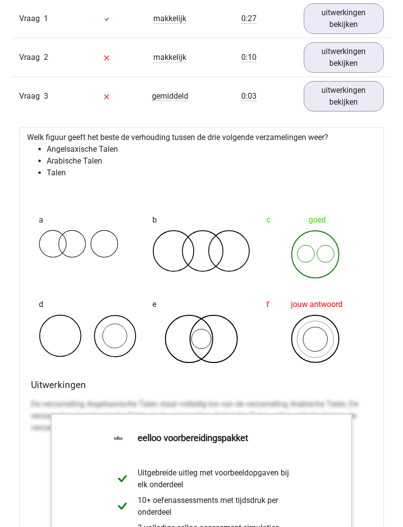
click at [357, 112] on link "uitwerkingen bekijken" at bounding box center [344, 96] width 80 height 30
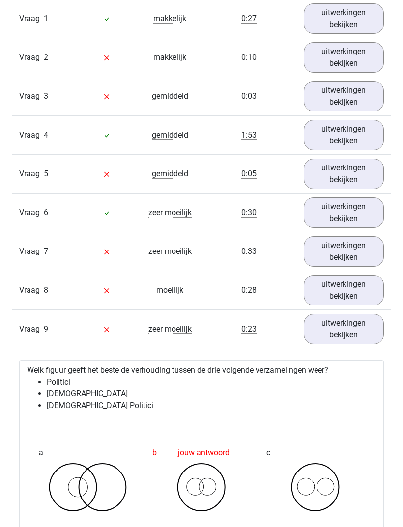
click at [364, 150] on link "uitwerkingen bekijken" at bounding box center [344, 135] width 80 height 30
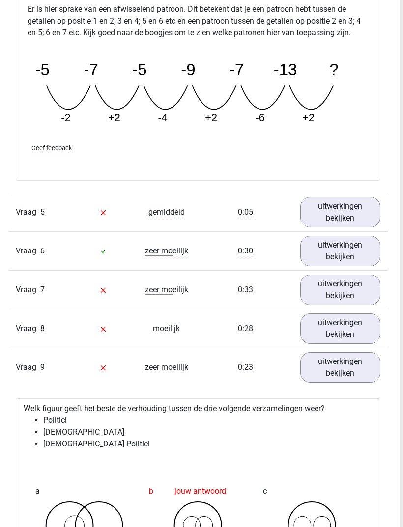
scroll to position [1499, 3]
click at [348, 227] on link "uitwerkingen bekijken" at bounding box center [340, 212] width 80 height 30
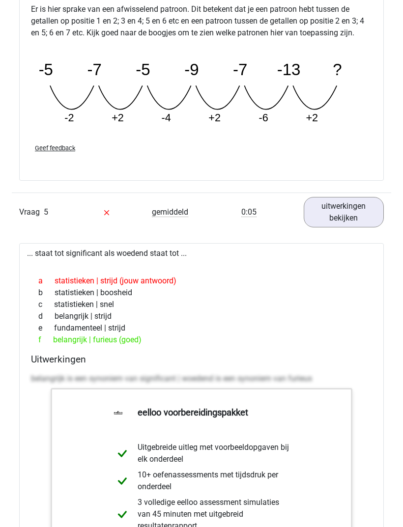
click at [355, 228] on link "uitwerkingen bekijken" at bounding box center [344, 213] width 80 height 30
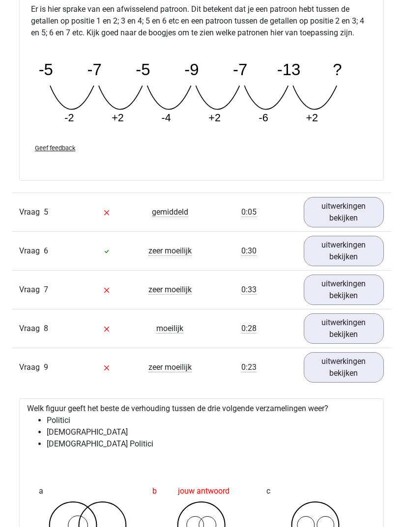
click at [337, 266] on link "uitwerkingen bekijken" at bounding box center [344, 251] width 80 height 30
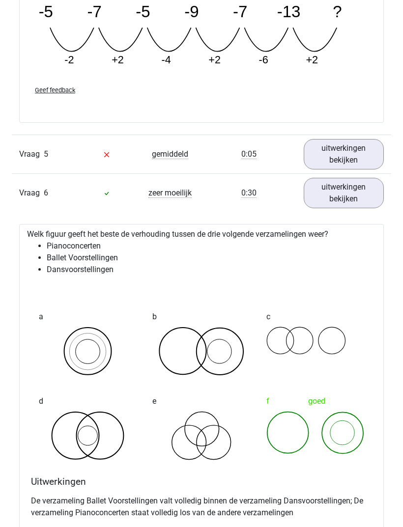
scroll to position [1557, 0]
click at [349, 208] on link "uitwerkingen bekijken" at bounding box center [344, 193] width 80 height 30
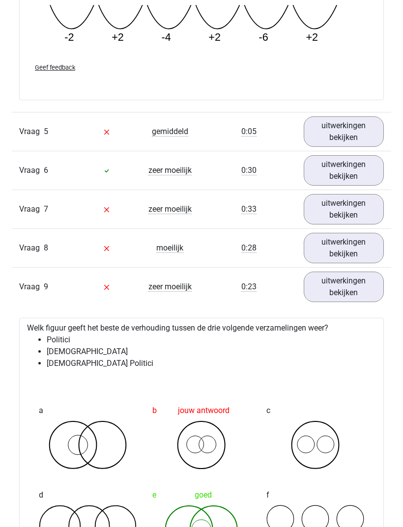
click at [357, 257] on link "uitwerkingen bekijken" at bounding box center [344, 248] width 80 height 30
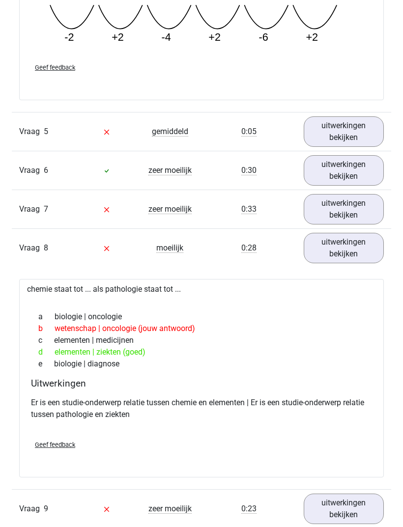
click at [340, 263] on link "uitwerkingen bekijken" at bounding box center [344, 248] width 80 height 30
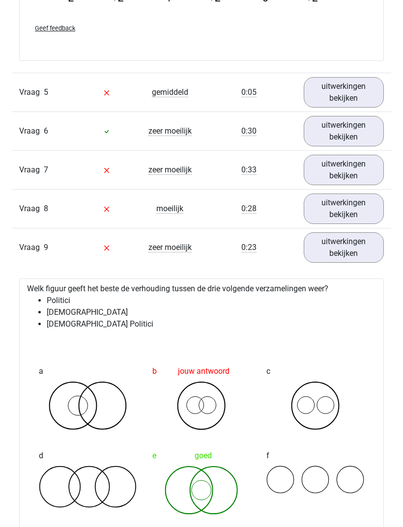
scroll to position [1619, 0]
click at [342, 263] on link "uitwerkingen bekijken" at bounding box center [344, 247] width 80 height 30
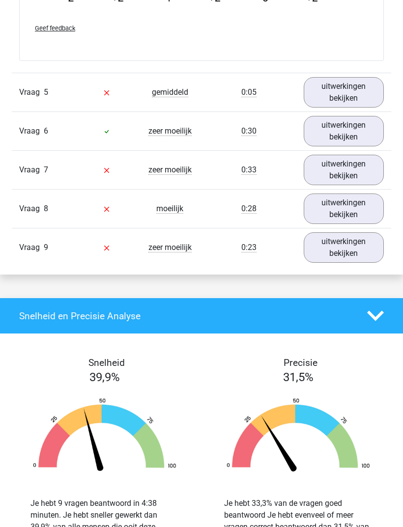
click at [344, 263] on link "uitwerkingen bekijken" at bounding box center [344, 247] width 80 height 30
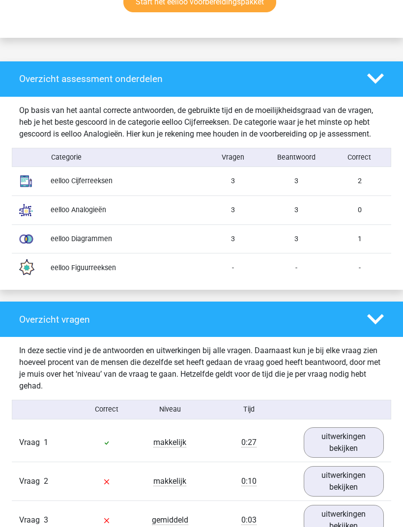
scroll to position [697, 0]
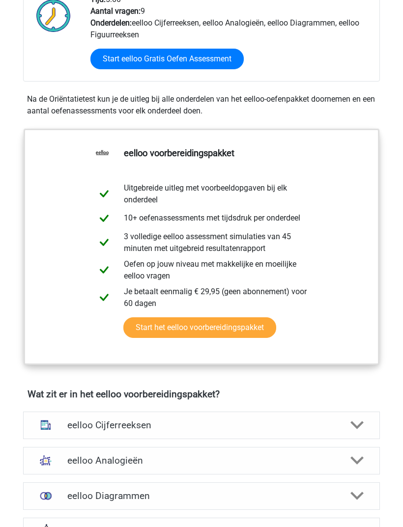
scroll to position [225, 0]
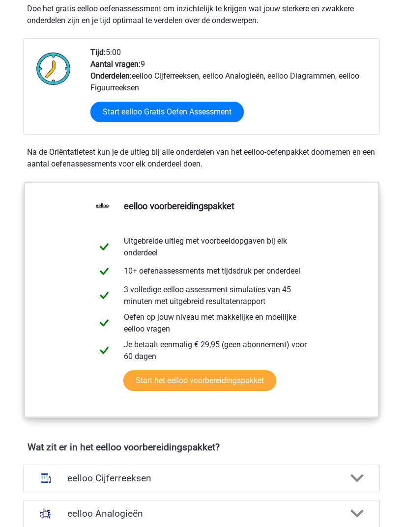
click at [218, 115] on link "Start eelloo Gratis Oefen Assessment" at bounding box center [166, 112] width 153 height 21
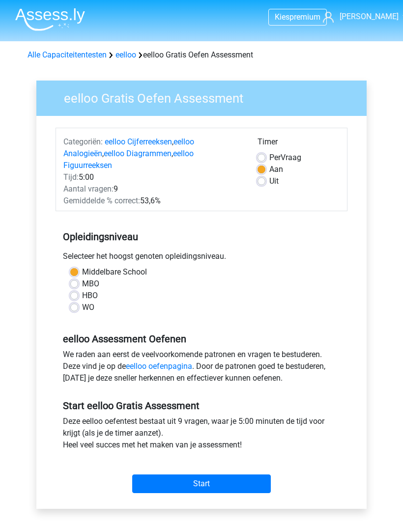
click at [233, 476] on input "Start" at bounding box center [201, 484] width 139 height 19
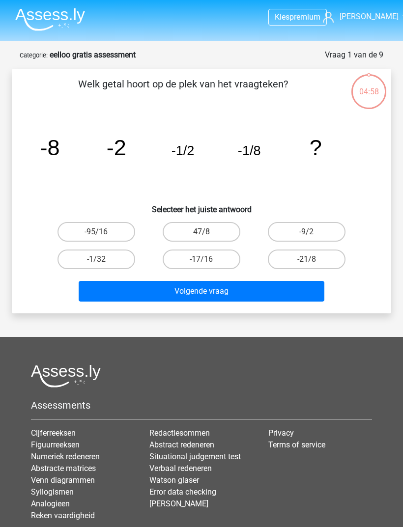
click at [111, 255] on label "-1/32" at bounding box center [96, 260] width 78 height 20
click at [103, 259] on input "-1/32" at bounding box center [99, 262] width 6 height 6
radio input "true"
click at [163, 286] on button "Volgende vraag" at bounding box center [202, 291] width 246 height 21
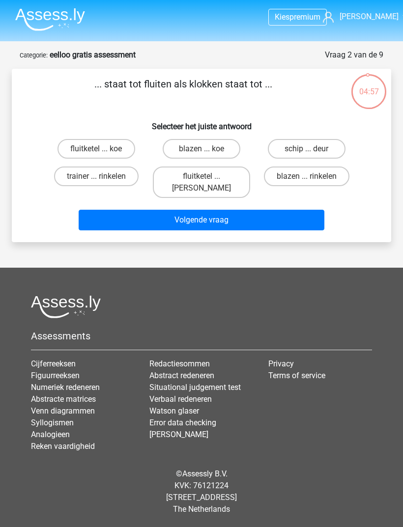
scroll to position [16, 0]
click at [215, 167] on label "fluitketel ... luiden" at bounding box center [201, 182] width 97 height 31
click at [208, 176] on input "fluitketel ... luiden" at bounding box center [204, 179] width 6 height 6
radio input "true"
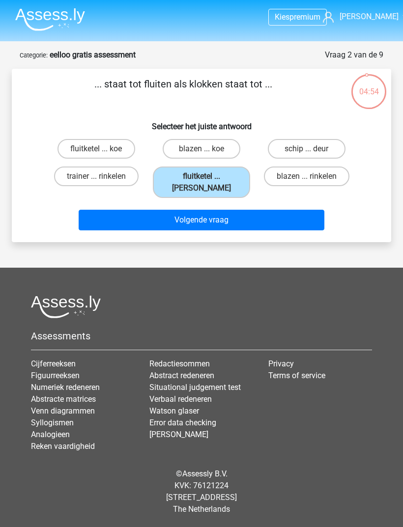
click at [228, 210] on button "Volgende vraag" at bounding box center [202, 220] width 246 height 21
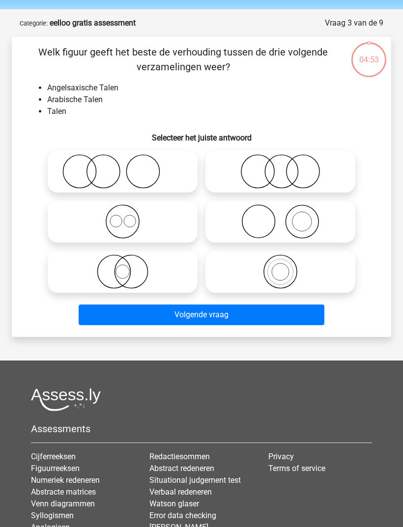
scroll to position [49, 0]
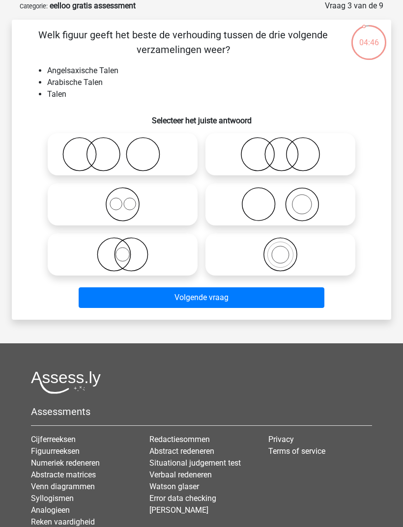
click at [257, 257] on icon at bounding box center [280, 254] width 142 height 34
click at [281, 250] on input "radio" at bounding box center [284, 246] width 6 height 6
radio input "true"
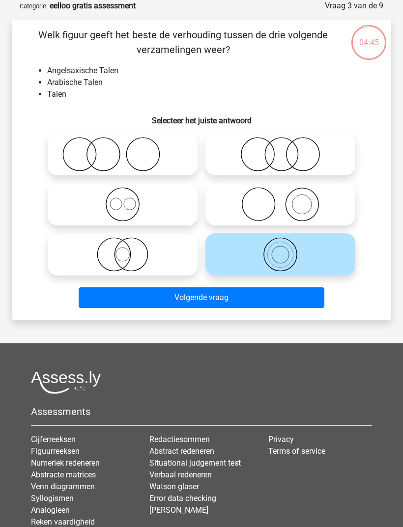
click at [221, 298] on button "Volgende vraag" at bounding box center [202, 297] width 246 height 21
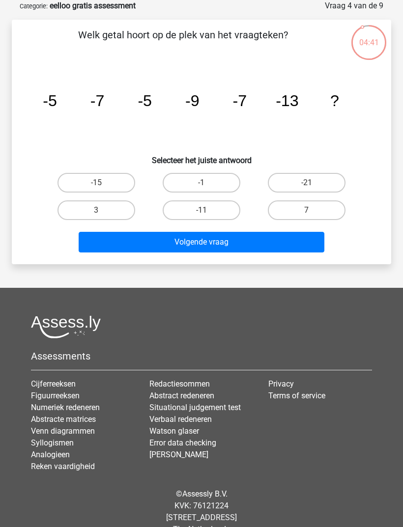
click at [204, 214] on input "-11" at bounding box center [204, 213] width 6 height 6
radio input "true"
click at [208, 213] on input "-11" at bounding box center [204, 213] width 6 height 6
click at [361, 234] on div "Volgende vraag" at bounding box center [202, 240] width 348 height 32
click at [364, 230] on div "Volgende vraag" at bounding box center [202, 240] width 348 height 32
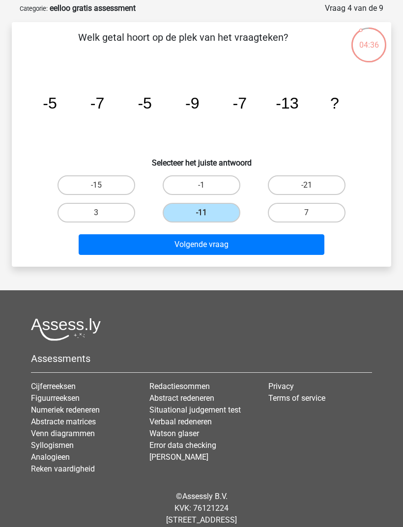
click at [306, 243] on button "Volgende vraag" at bounding box center [202, 244] width 246 height 21
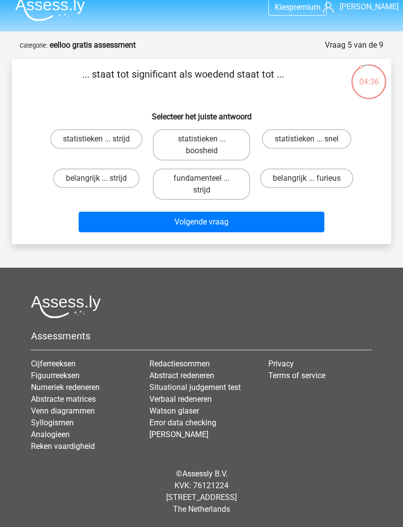
scroll to position [31, 0]
click at [200, 129] on label "statistieken ... boosheid" at bounding box center [201, 144] width 97 height 31
click at [201, 139] on input "statistieken ... boosheid" at bounding box center [204, 142] width 6 height 6
radio input "true"
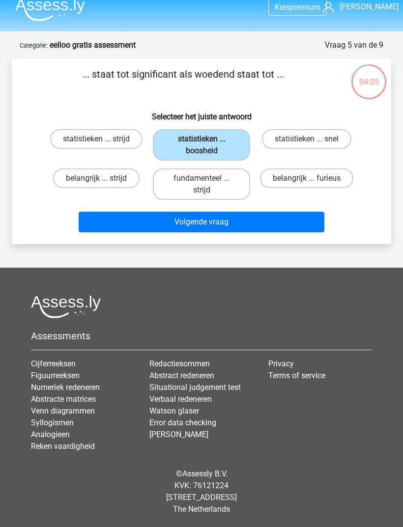
click at [257, 212] on button "Volgende vraag" at bounding box center [202, 222] width 246 height 21
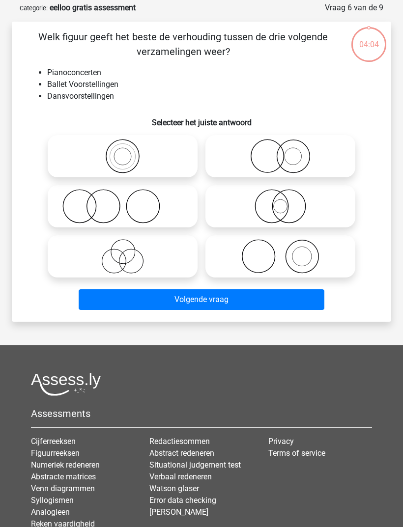
scroll to position [49, 0]
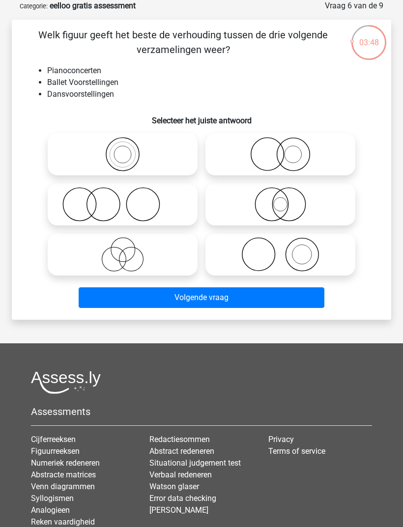
click at [316, 256] on icon at bounding box center [280, 254] width 142 height 34
click at [287, 250] on input "radio" at bounding box center [284, 246] width 6 height 6
radio input "true"
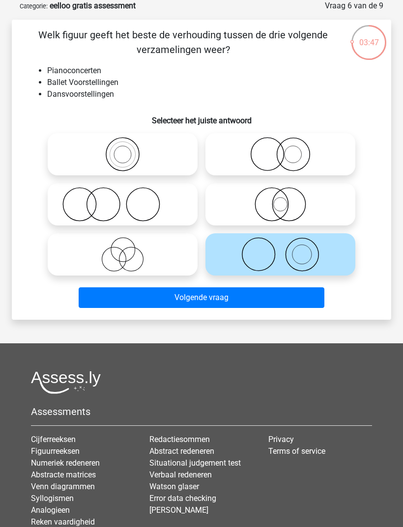
click at [284, 299] on button "Volgende vraag" at bounding box center [202, 297] width 246 height 21
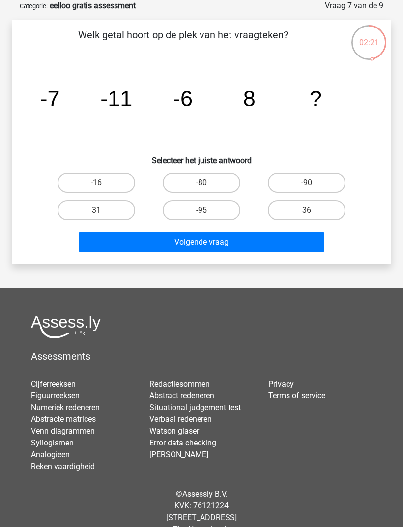
click at [95, 188] on label "-16" at bounding box center [96, 183] width 78 height 20
click at [96, 188] on input "-16" at bounding box center [99, 186] width 6 height 6
radio input "true"
click at [170, 246] on button "Volgende vraag" at bounding box center [202, 242] width 246 height 21
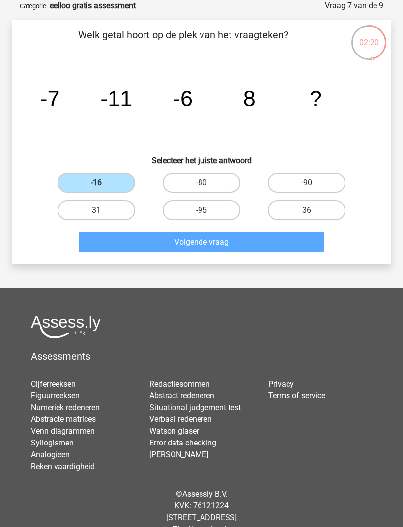
scroll to position [31, 0]
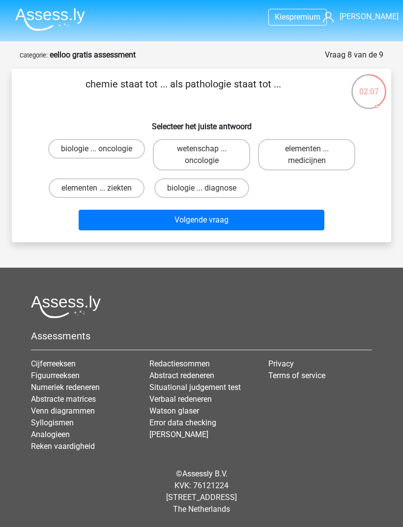
click at [111, 178] on label "elementen ... ziekten" at bounding box center [97, 188] width 96 height 20
click at [103, 188] on input "elementen ... ziekten" at bounding box center [99, 191] width 6 height 6
radio input "true"
click at [150, 210] on button "Volgende vraag" at bounding box center [202, 220] width 246 height 21
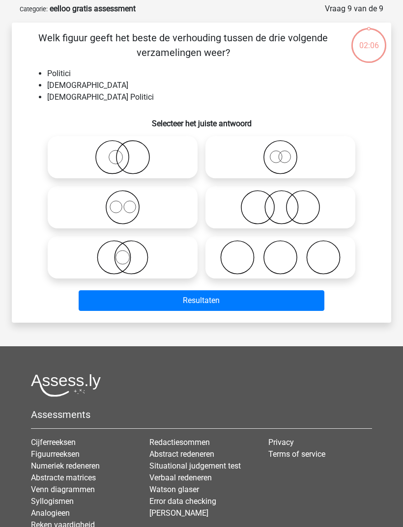
scroll to position [49, 0]
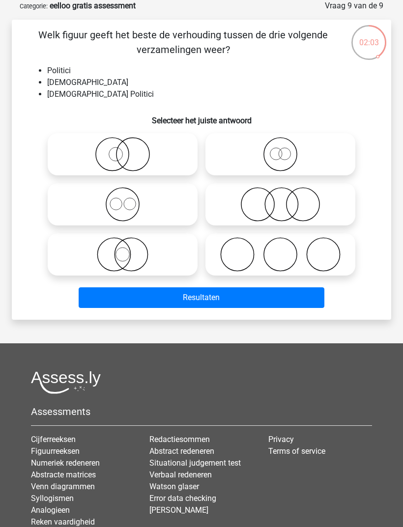
click at [138, 257] on icon at bounding box center [123, 254] width 142 height 34
click at [129, 250] on input "radio" at bounding box center [126, 246] width 6 height 6
radio input "true"
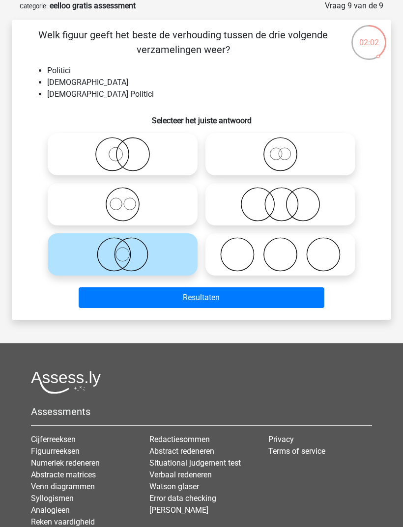
click at [154, 304] on button "Resultaten" at bounding box center [202, 297] width 246 height 21
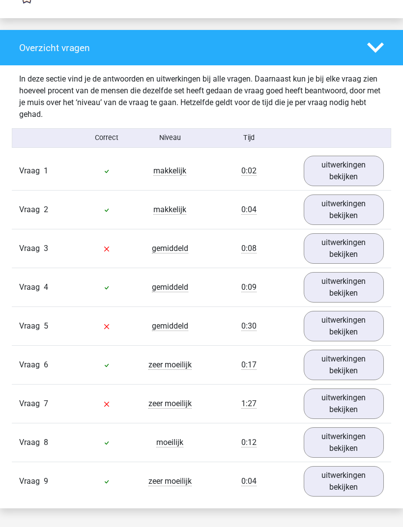
scroll to position [965, 0]
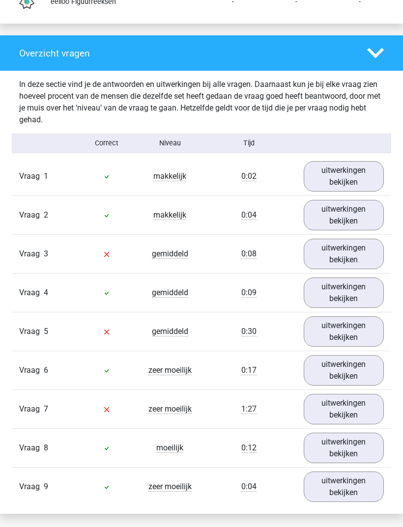
click at [360, 269] on link "uitwerkingen bekijken" at bounding box center [344, 254] width 80 height 30
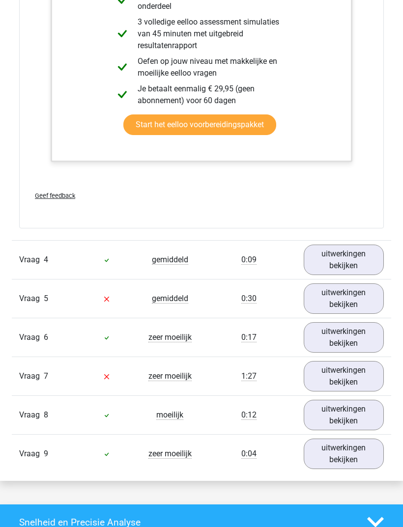
scroll to position [1628, 0]
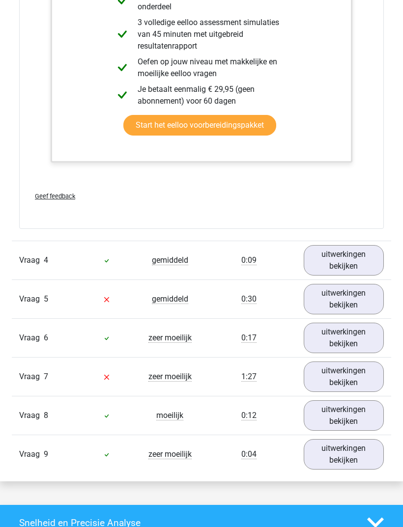
click at [366, 276] on link "uitwerkingen bekijken" at bounding box center [344, 260] width 80 height 30
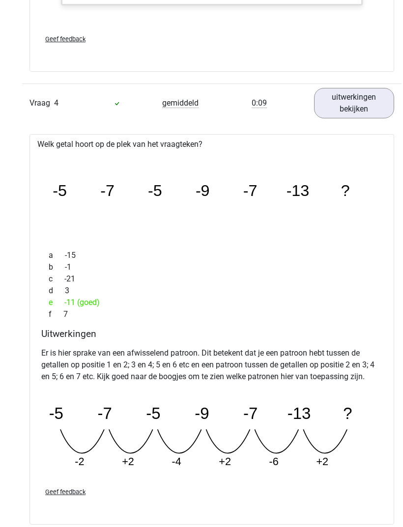
scroll to position [1778, 0]
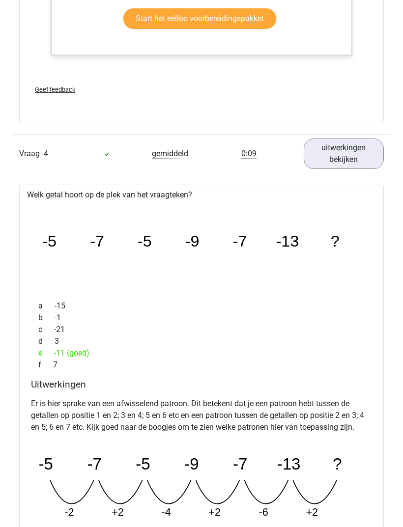
click at [371, 169] on link "uitwerkingen bekijken" at bounding box center [344, 154] width 80 height 30
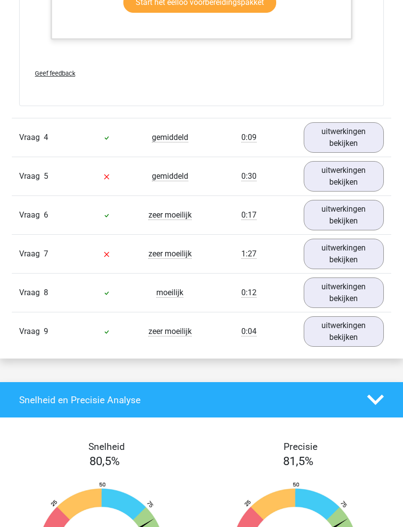
scroll to position [1768, 0]
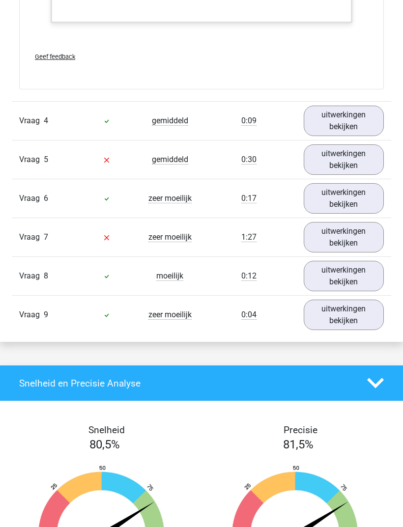
click at [349, 253] on link "uitwerkingen bekijken" at bounding box center [344, 237] width 80 height 30
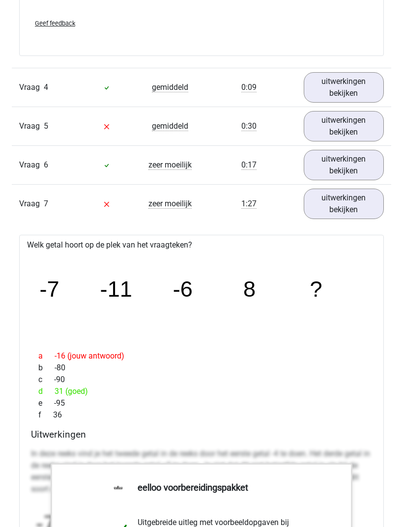
click at [362, 220] on link "uitwerkingen bekijken" at bounding box center [344, 204] width 80 height 30
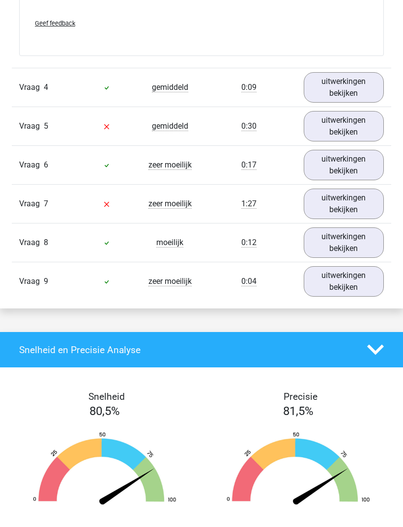
click at [365, 297] on link "uitwerkingen bekijken" at bounding box center [344, 281] width 80 height 30
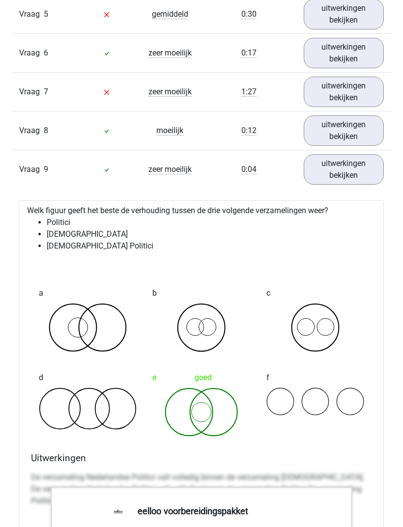
scroll to position [1912, 0]
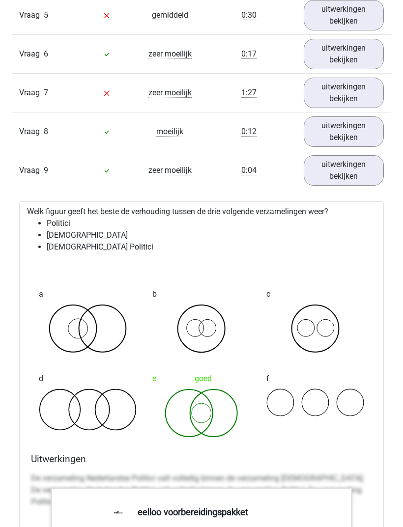
click at [364, 186] on link "uitwerkingen bekijken" at bounding box center [344, 170] width 80 height 30
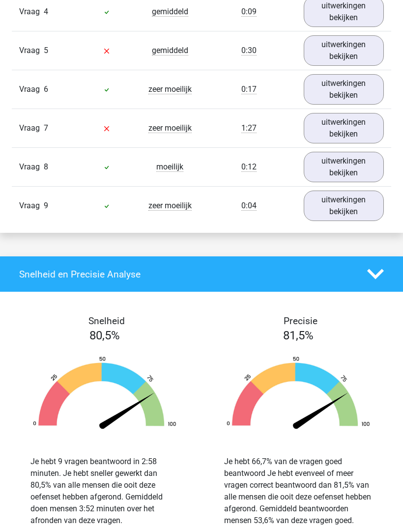
click at [368, 183] on link "uitwerkingen bekijken" at bounding box center [344, 167] width 80 height 30
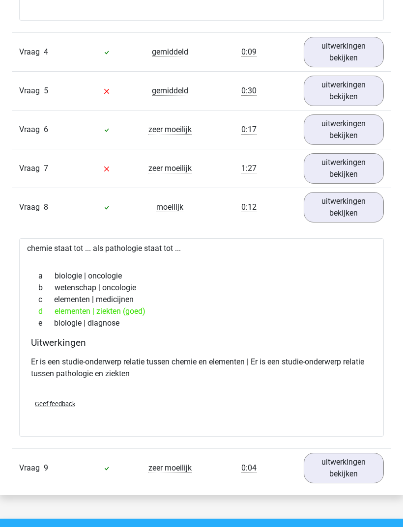
scroll to position [1835, 0]
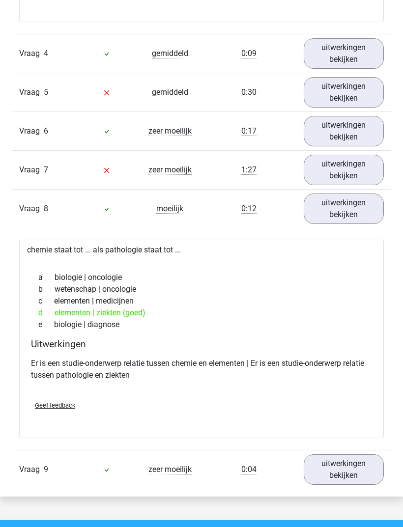
click at [363, 223] on link "uitwerkingen bekijken" at bounding box center [344, 209] width 80 height 30
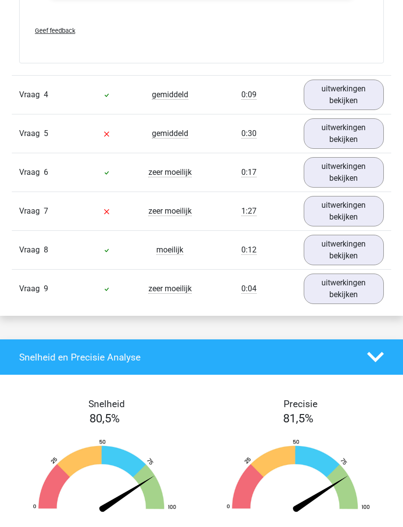
scroll to position [1794, 0]
click at [354, 224] on link "uitwerkingen bekijken" at bounding box center [344, 211] width 80 height 30
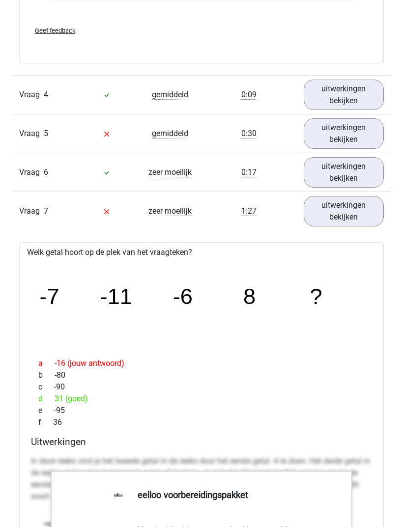
click at [356, 227] on link "uitwerkingen bekijken" at bounding box center [344, 211] width 80 height 30
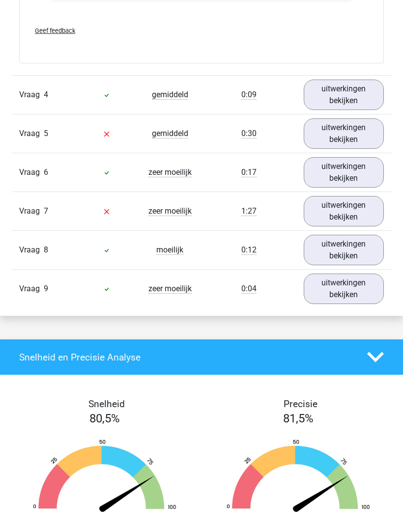
click at [370, 188] on link "uitwerkingen bekijken" at bounding box center [344, 172] width 80 height 30
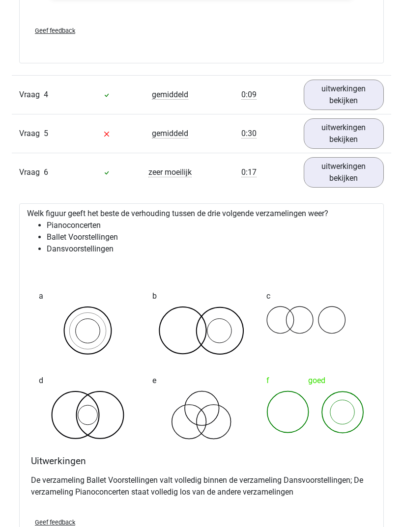
click at [372, 188] on link "uitwerkingen bekijken" at bounding box center [344, 172] width 80 height 30
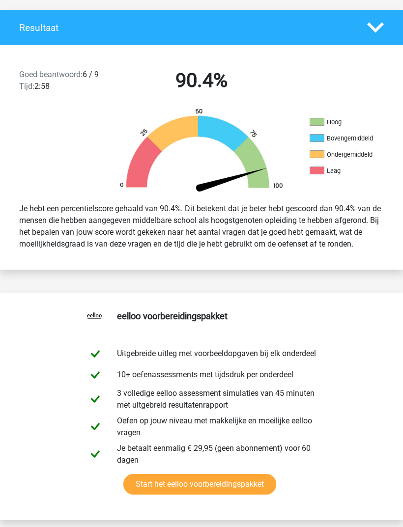
scroll to position [216, 0]
